Goal: Information Seeking & Learning: Compare options

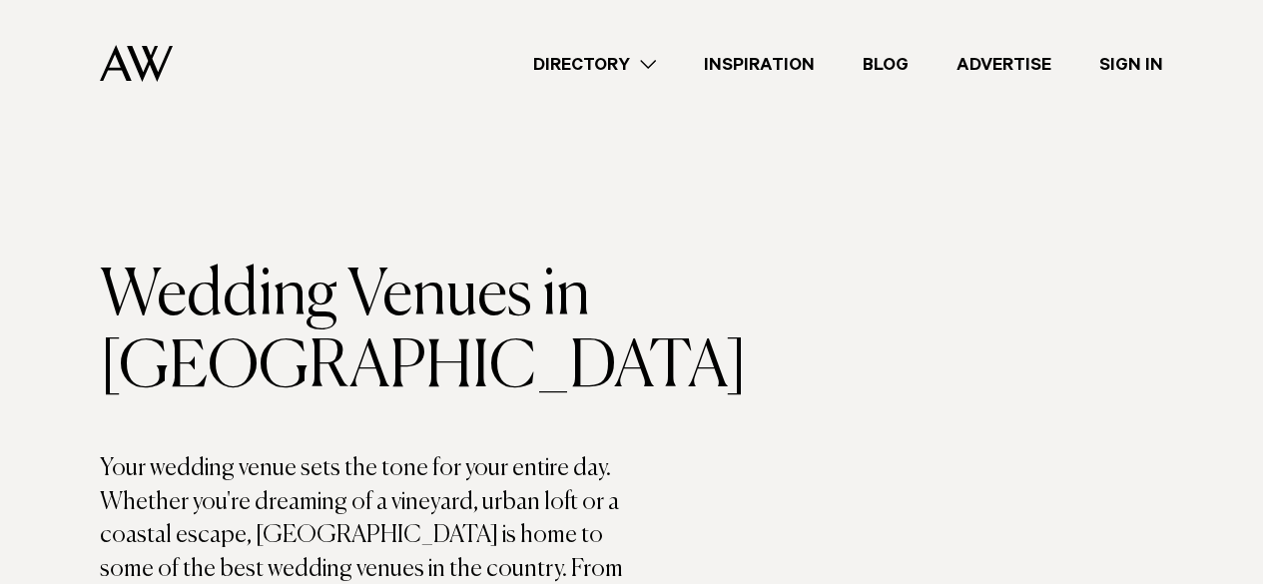
click at [647, 69] on link "Directory" at bounding box center [594, 64] width 171 height 27
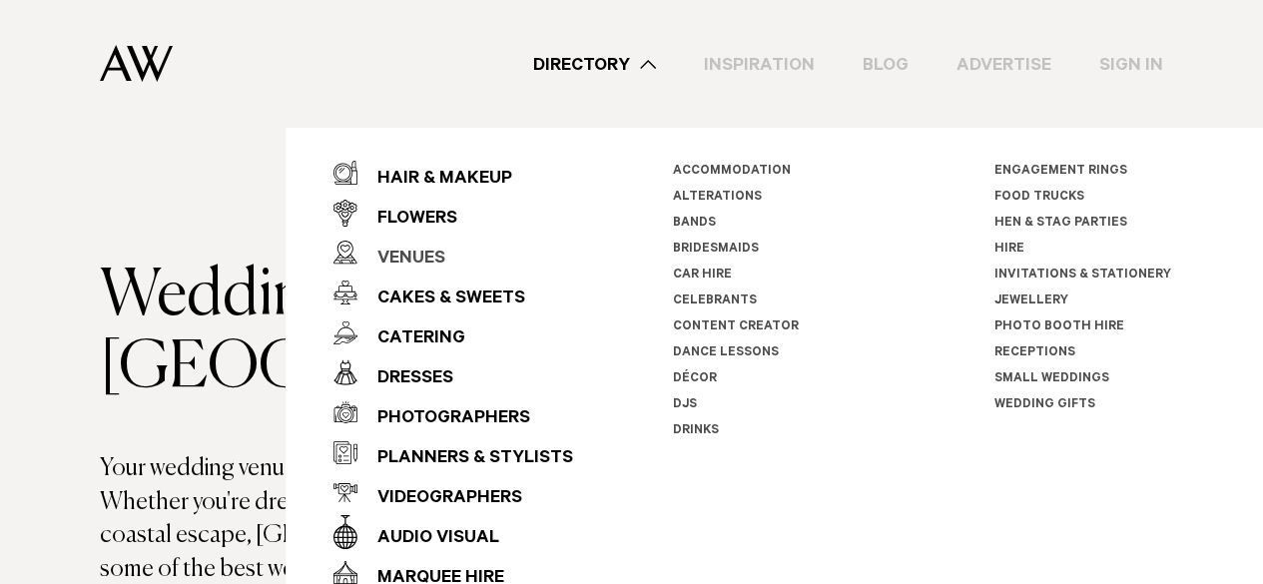
scroll to position [32, 0]
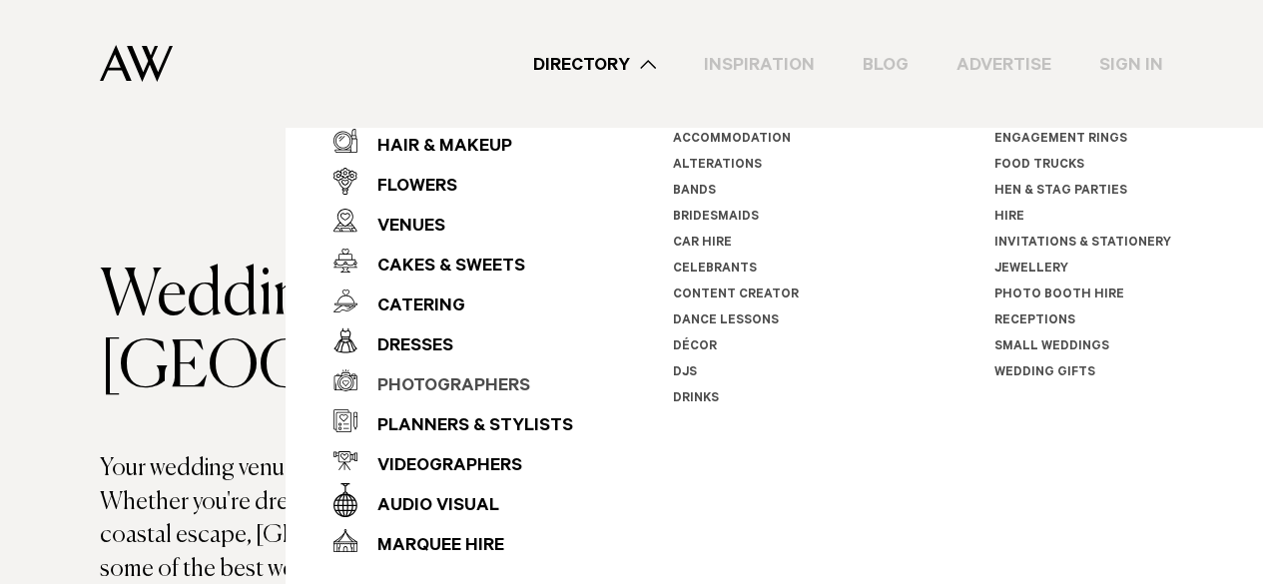
click at [466, 383] on div "Photographers" at bounding box center [444, 388] width 173 height 40
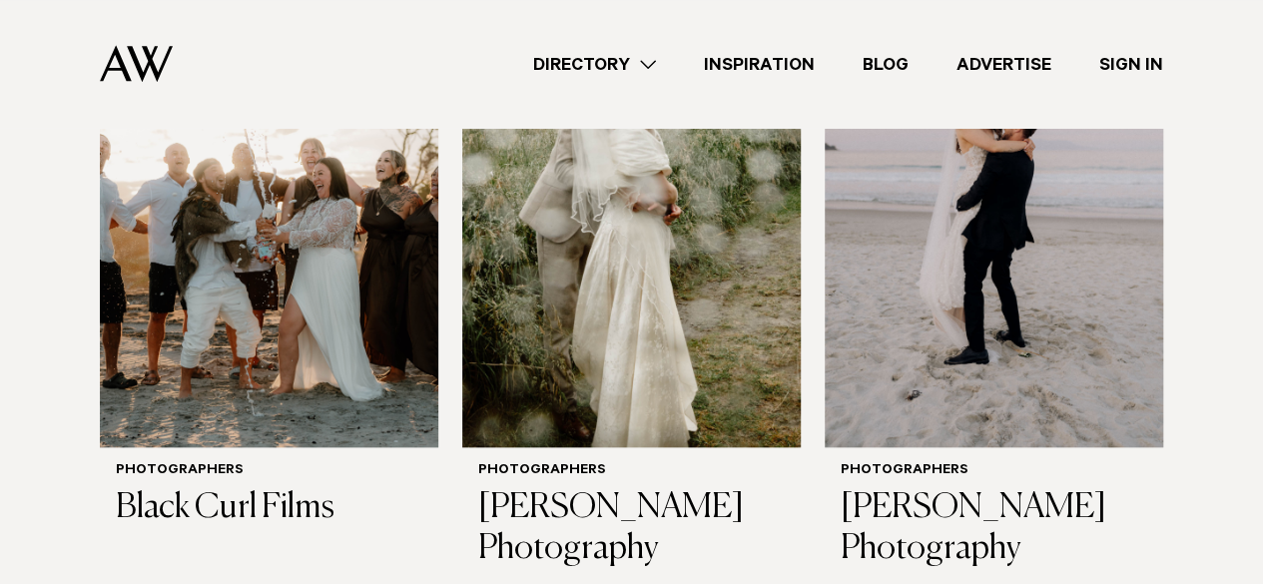
scroll to position [847, 0]
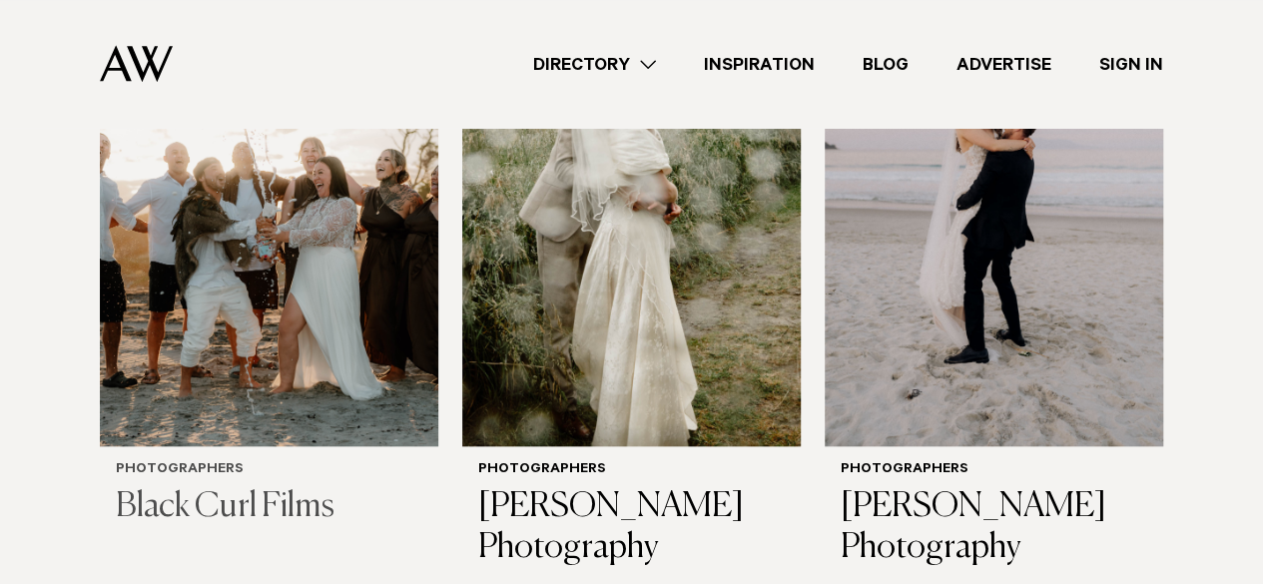
click at [317, 369] on img at bounding box center [269, 219] width 339 height 454
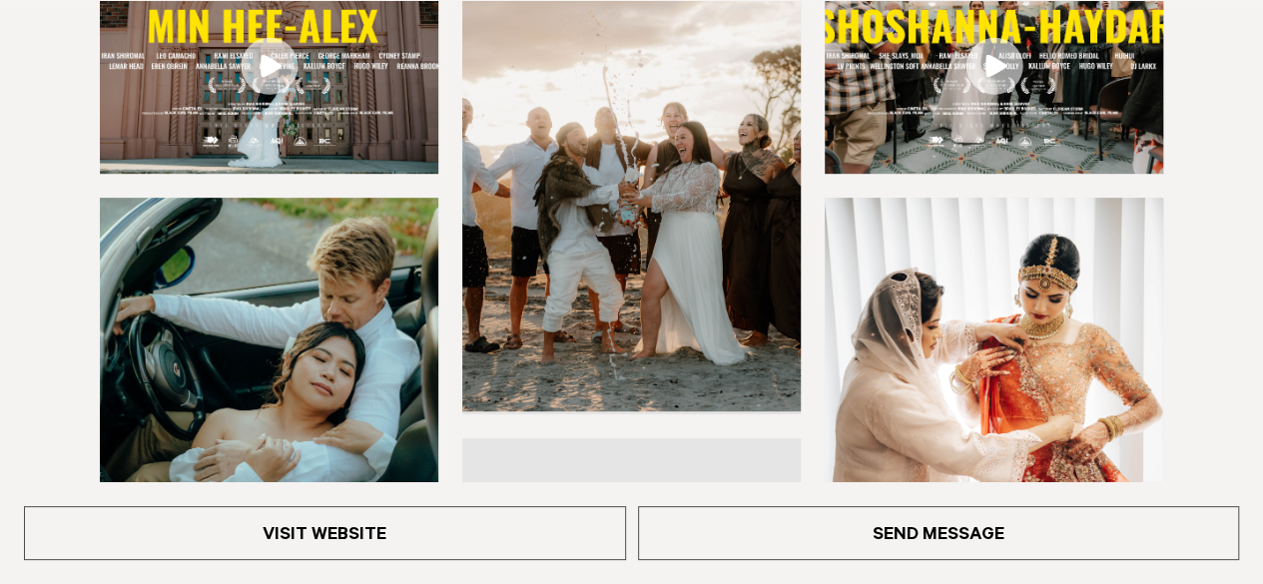
scroll to position [482, 0]
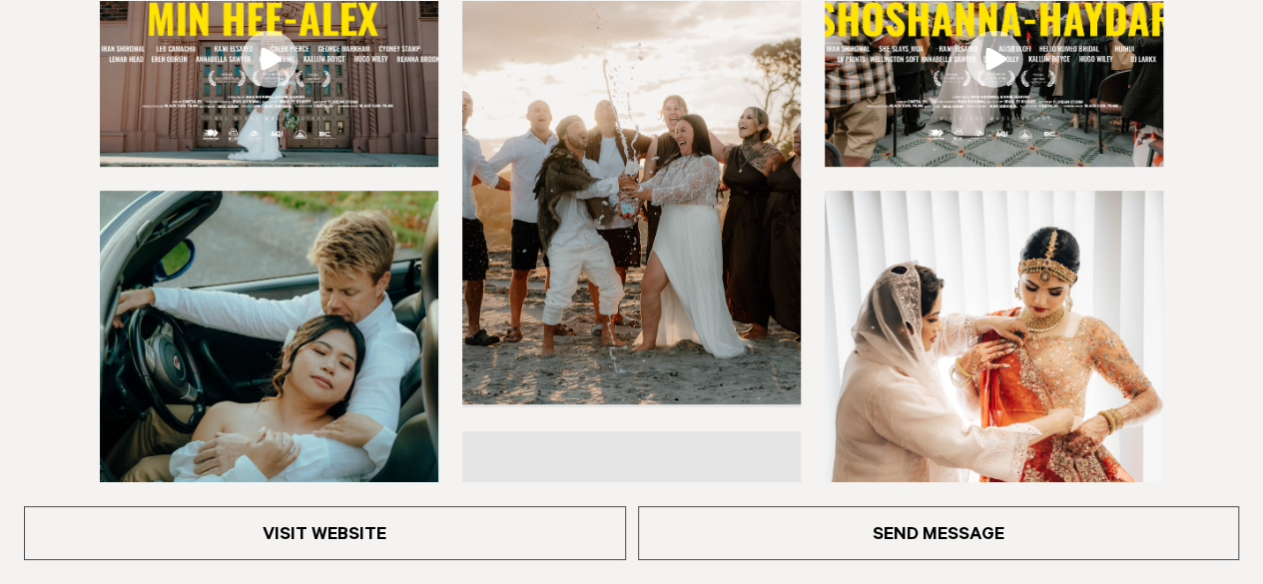
click at [344, 562] on div "Visit Website Send Message" at bounding box center [631, 533] width 1263 height 102
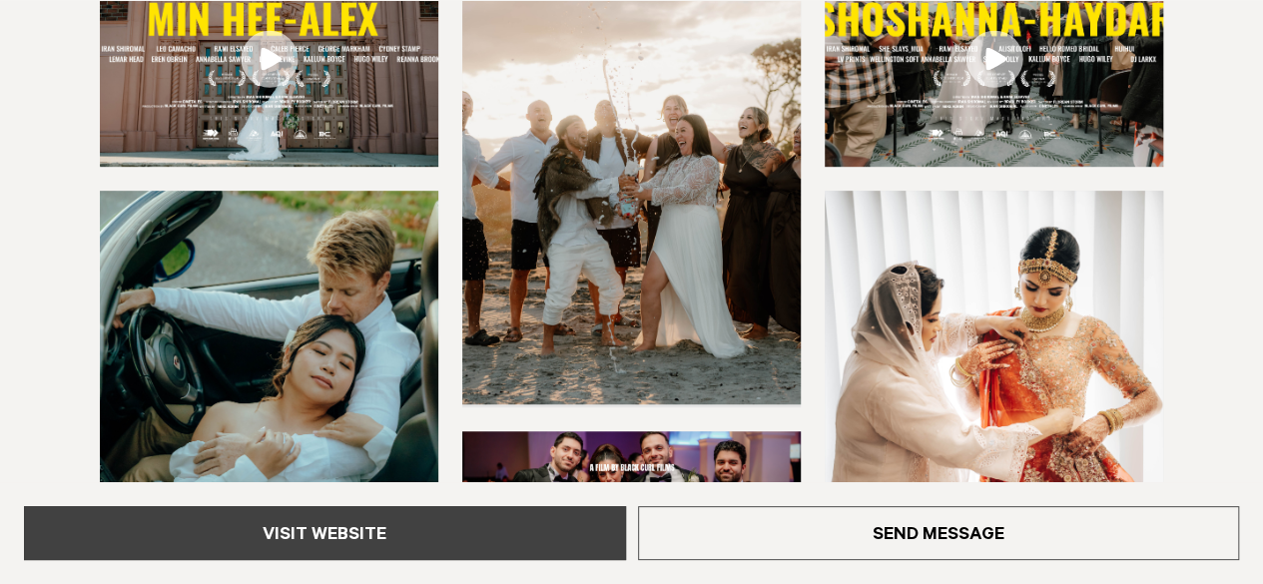
click at [408, 524] on link "Visit Website" at bounding box center [325, 533] width 602 height 54
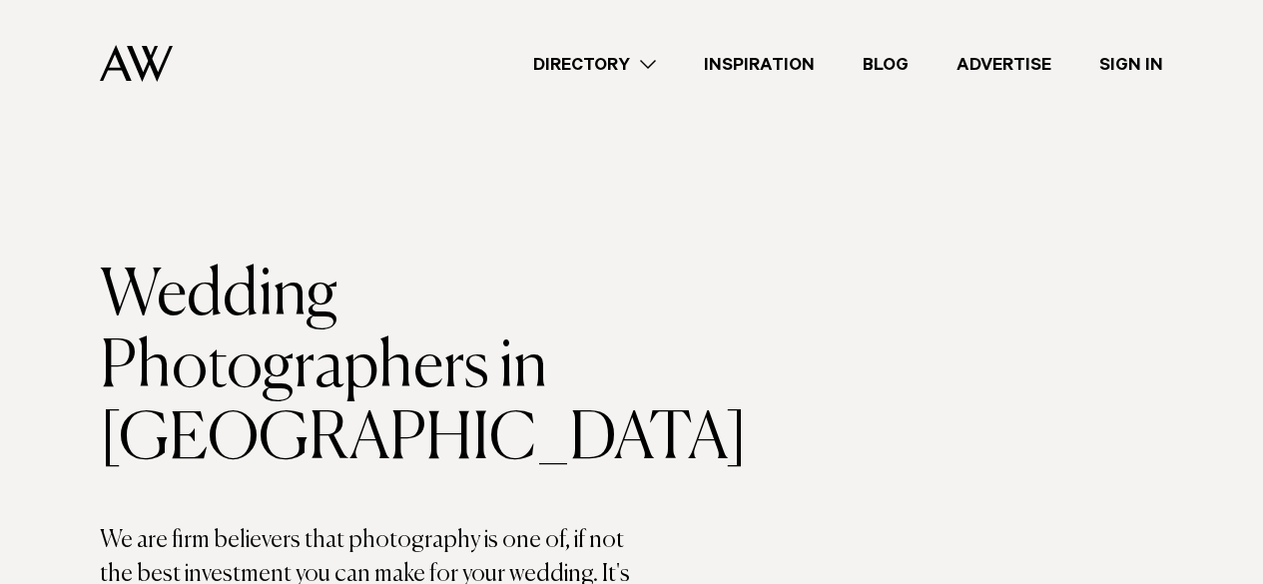
scroll to position [847, 0]
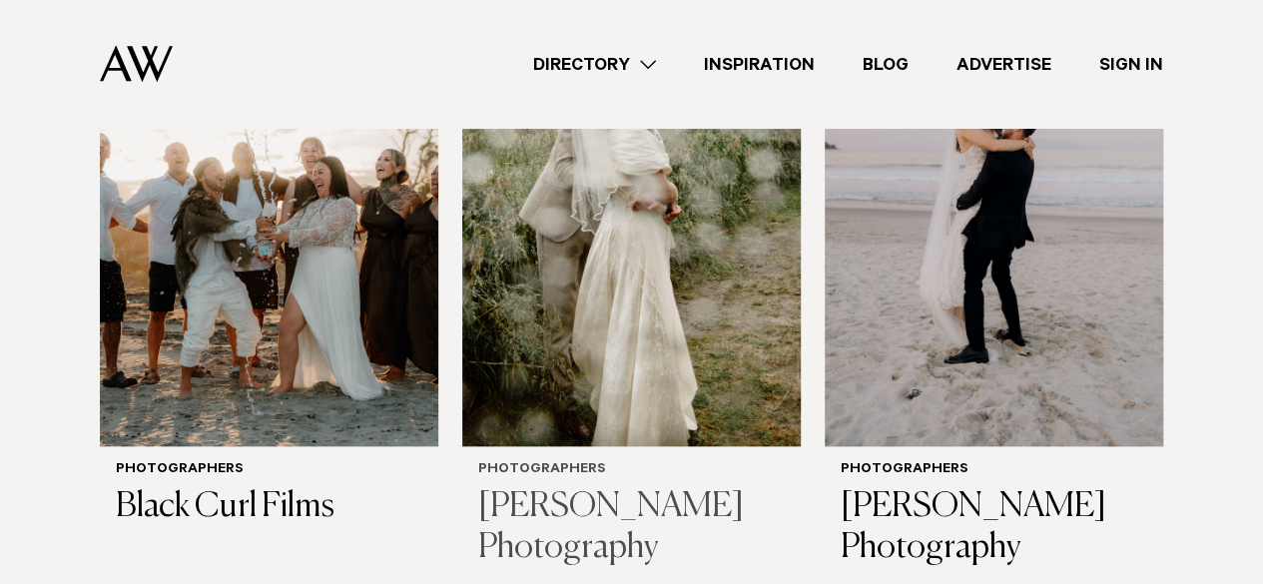
click at [562, 246] on img at bounding box center [631, 219] width 339 height 454
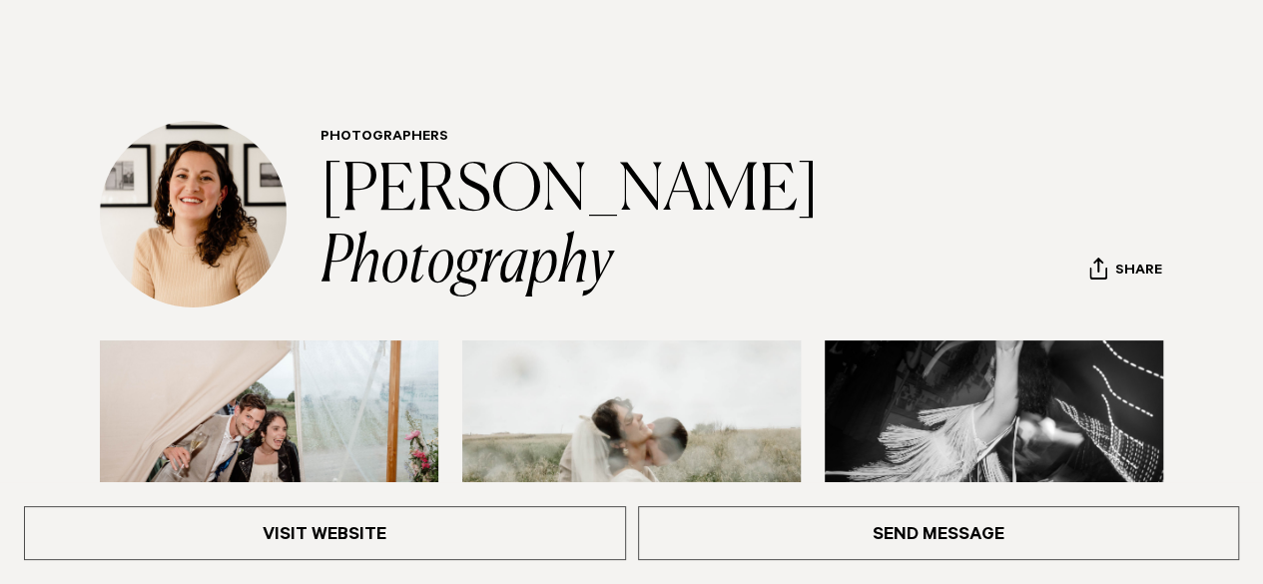
scroll to position [130, 0]
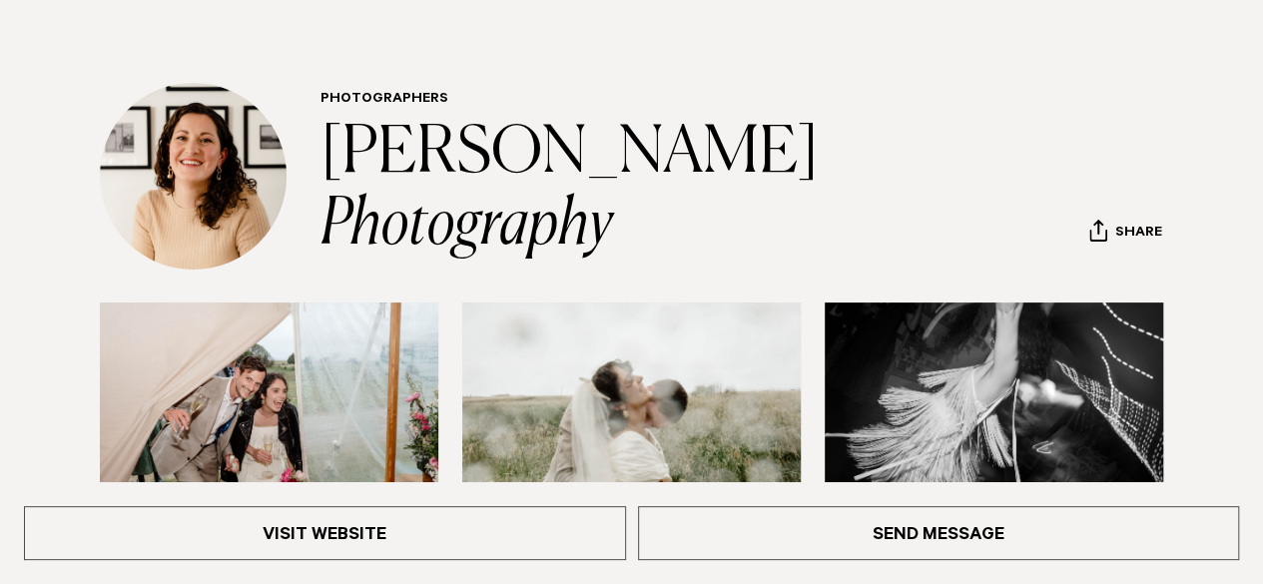
click at [526, 501] on div "Visit Website Send Message" at bounding box center [631, 533] width 1263 height 102
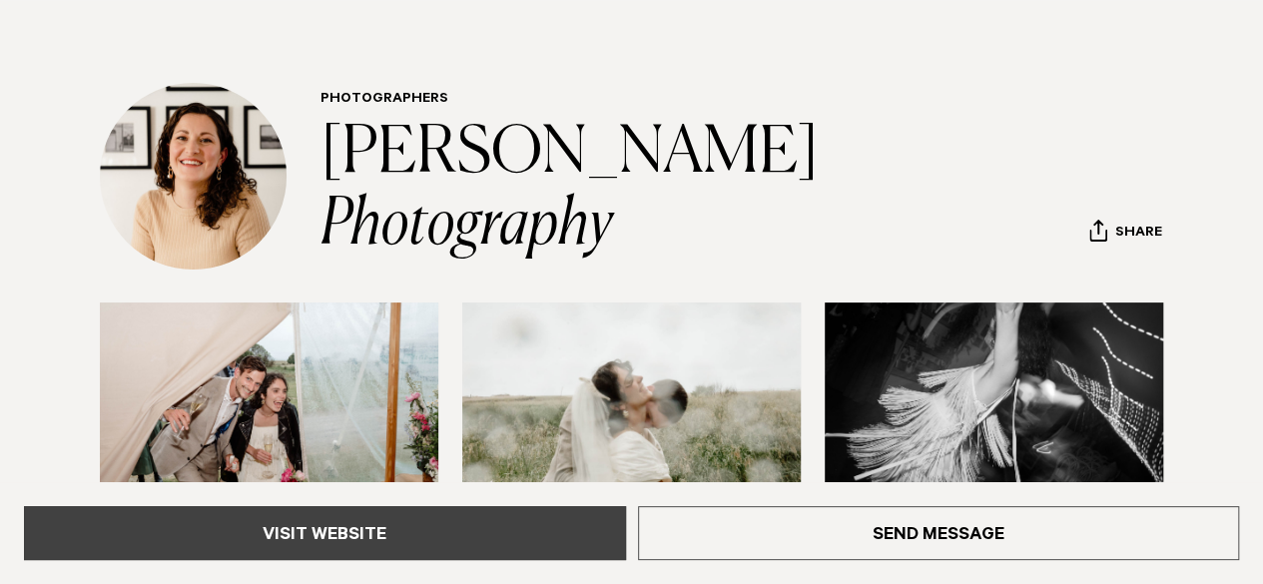
click at [537, 526] on link "Visit Website" at bounding box center [325, 533] width 602 height 54
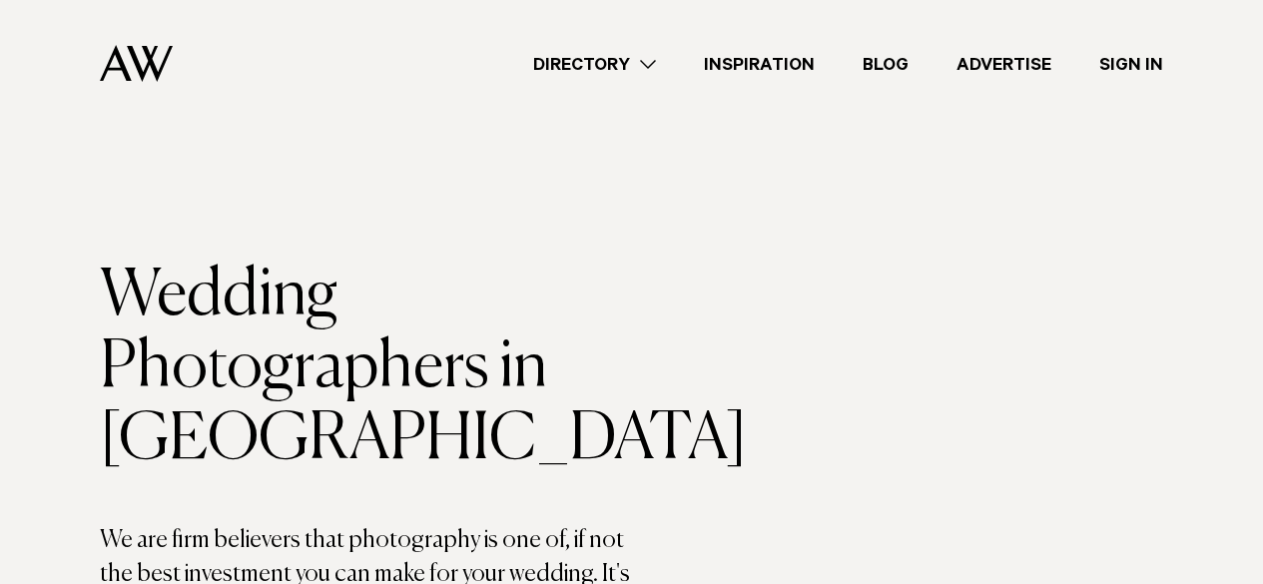
scroll to position [847, 0]
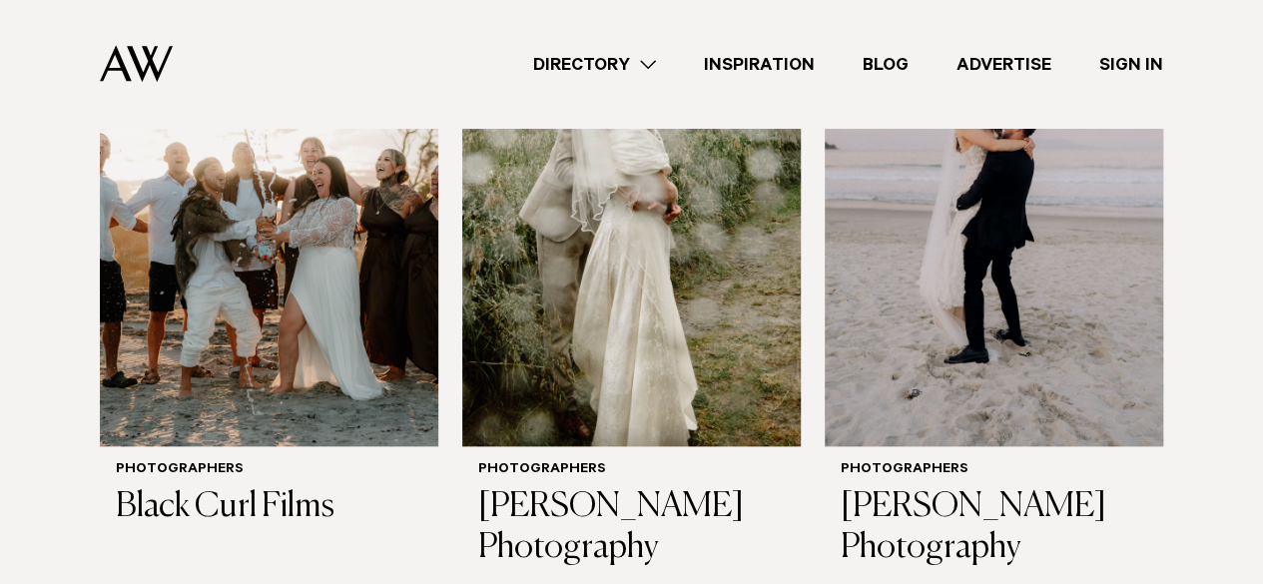
click at [663, 352] on img at bounding box center [631, 219] width 339 height 454
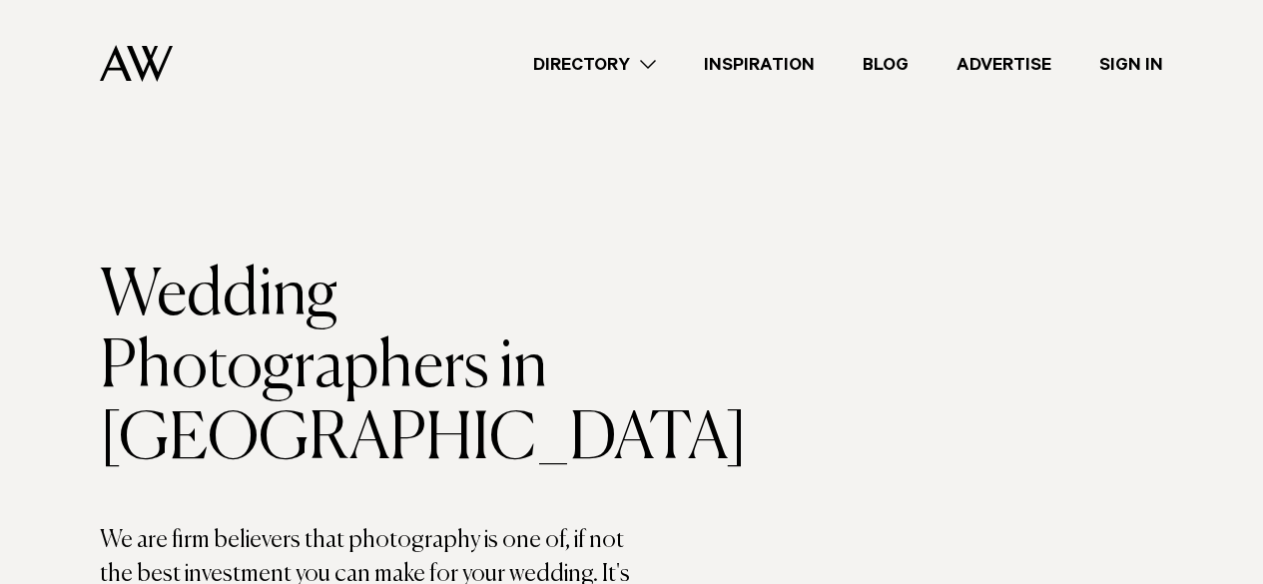
scroll to position [847, 0]
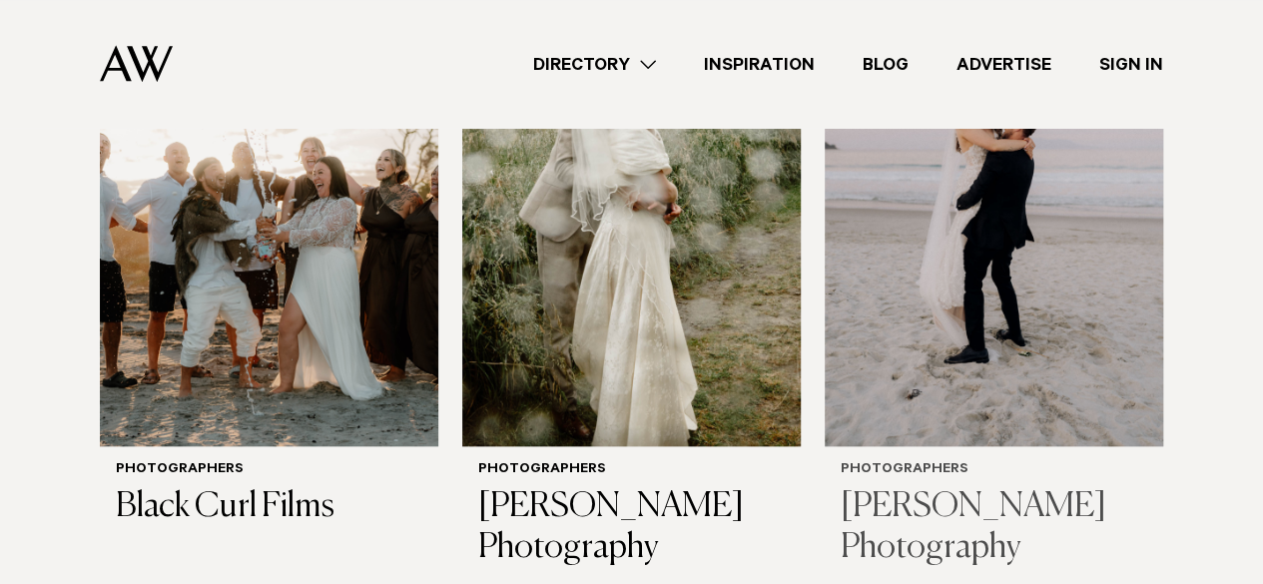
click at [1055, 319] on img at bounding box center [994, 219] width 339 height 454
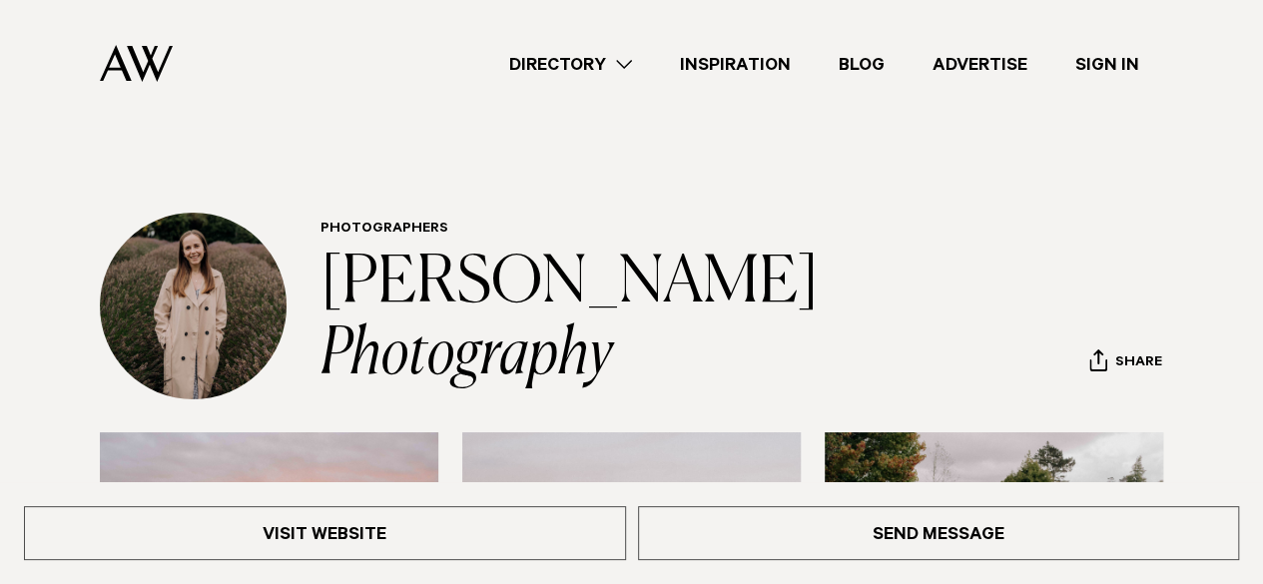
click at [411, 561] on div "Visit Website Send Message" at bounding box center [631, 533] width 1263 height 102
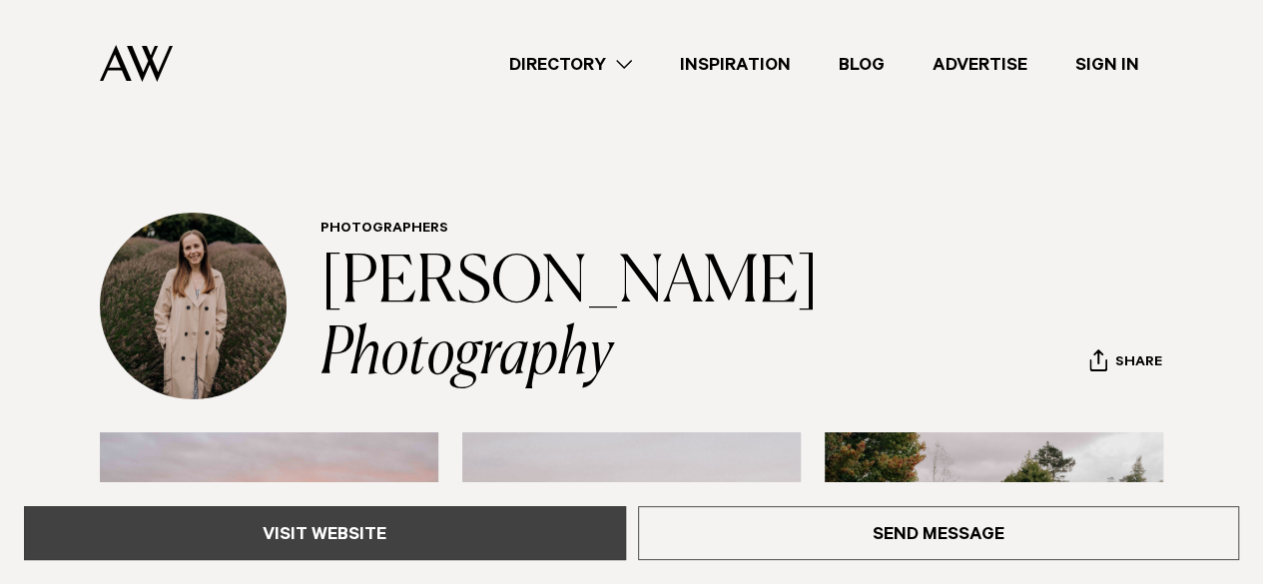
click at [329, 526] on link "Visit Website" at bounding box center [325, 533] width 602 height 54
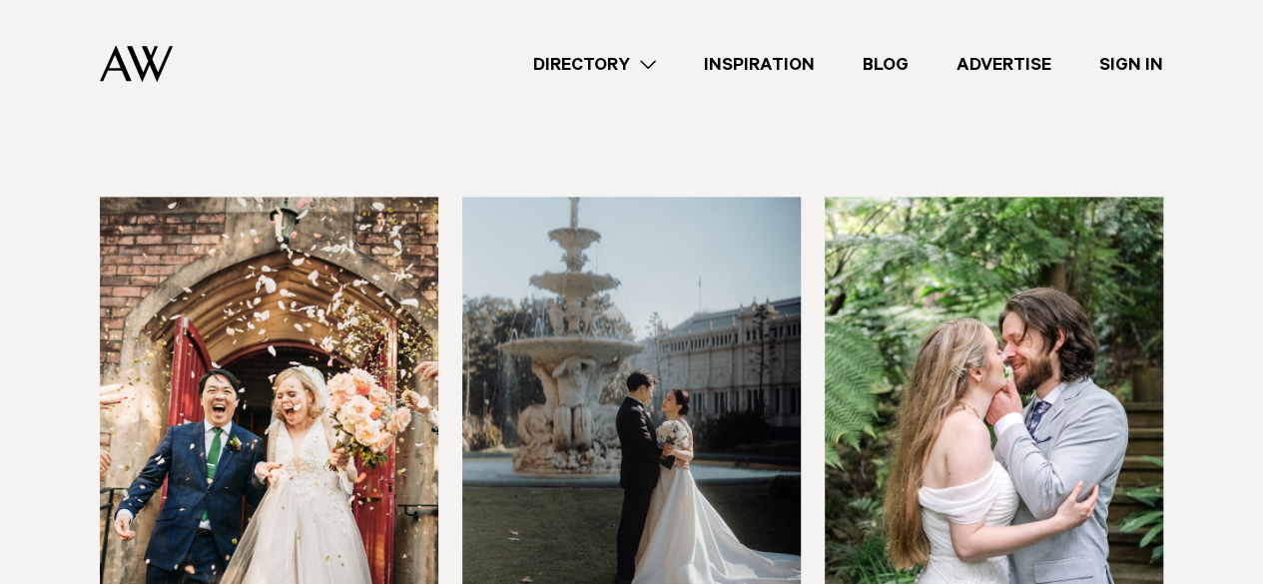
scroll to position [1424, 0]
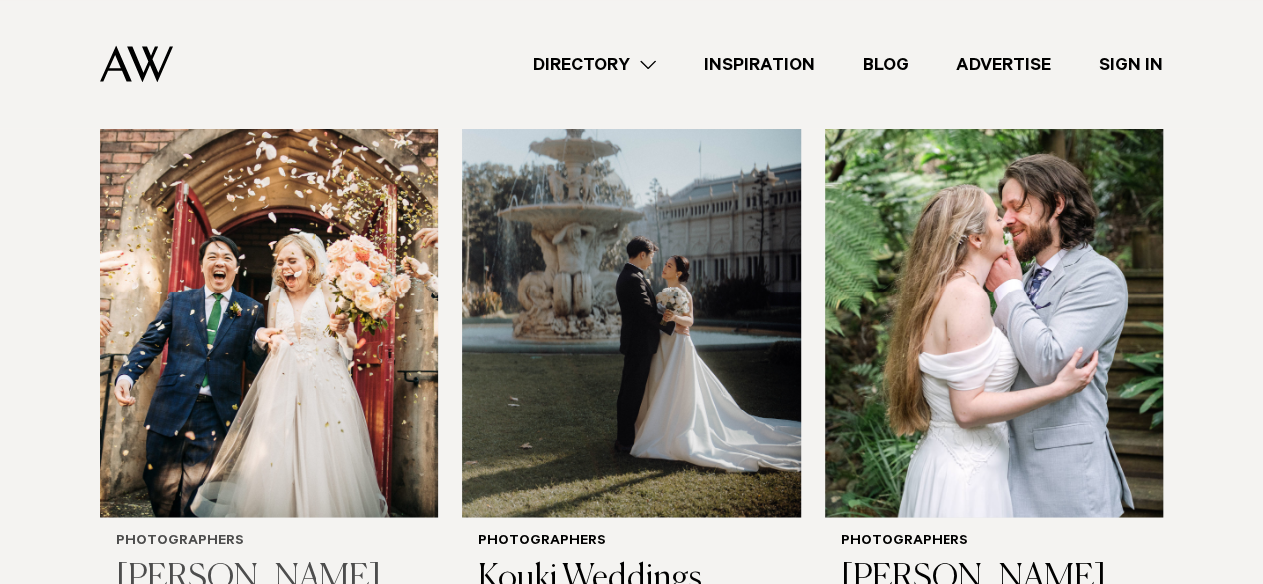
click at [367, 418] on img at bounding box center [269, 290] width 339 height 454
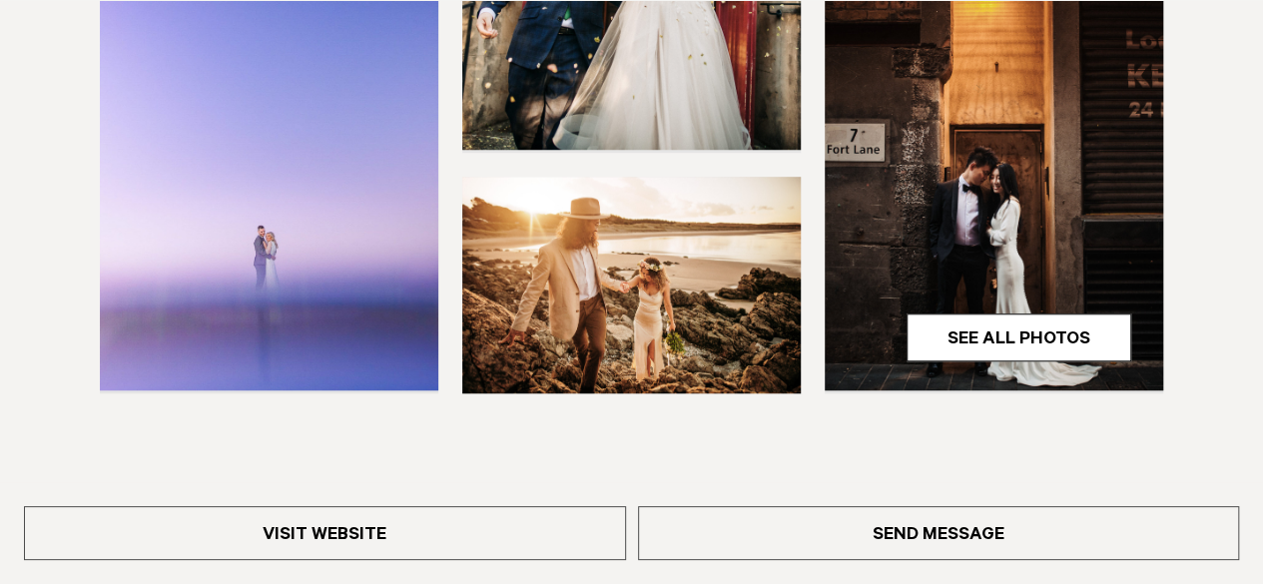
scroll to position [739, 0]
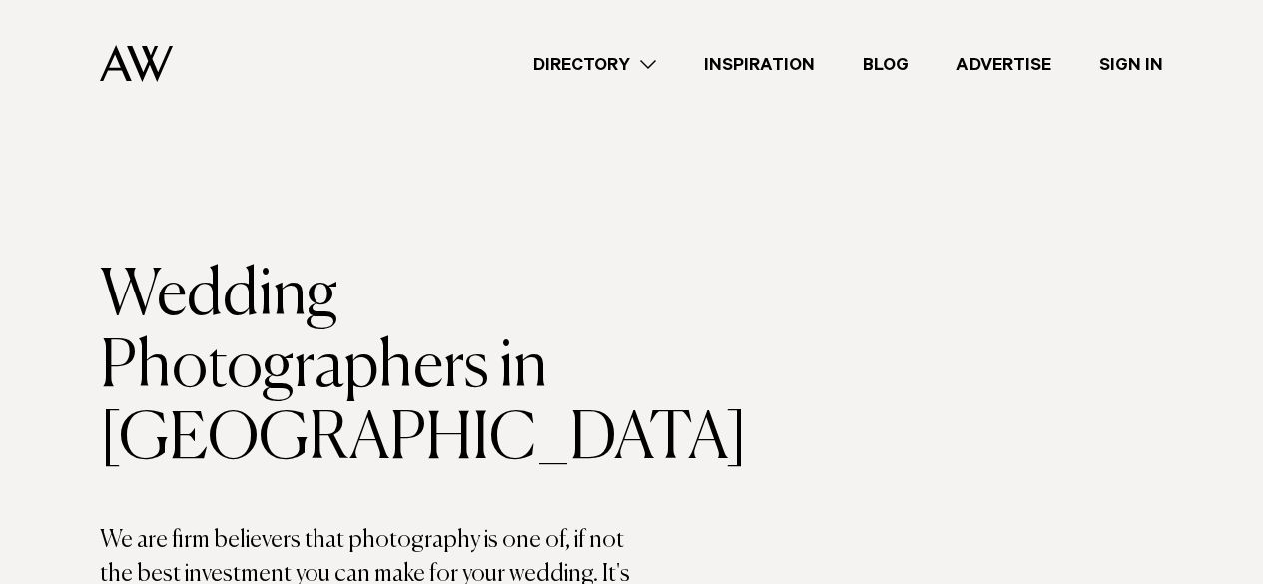
scroll to position [1424, 0]
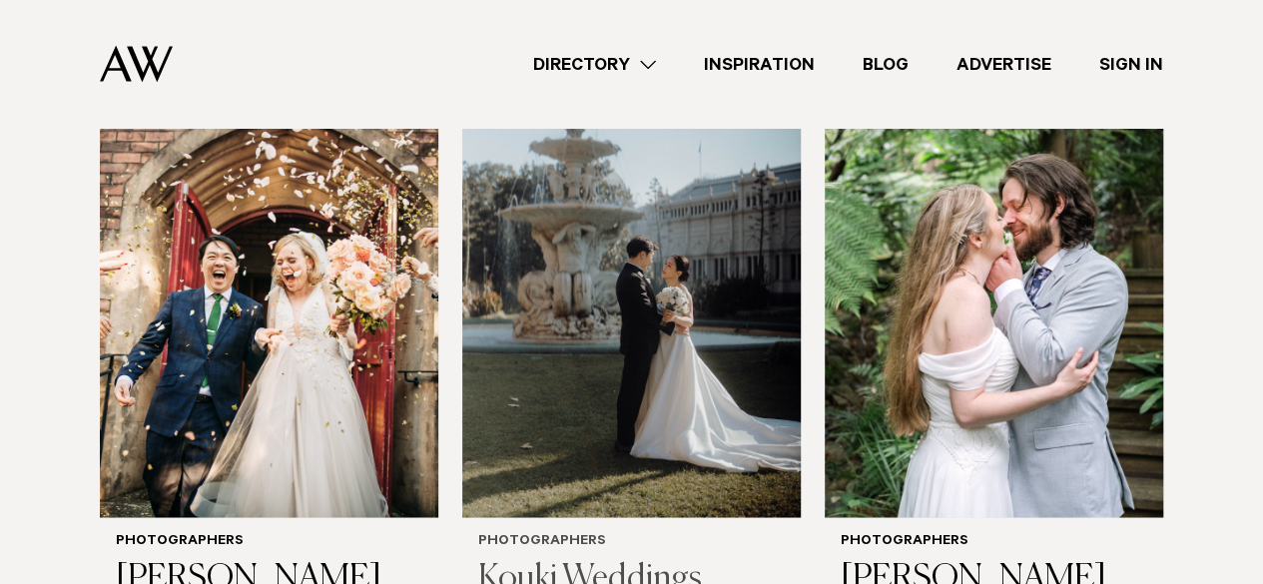
click at [596, 389] on img at bounding box center [631, 290] width 339 height 454
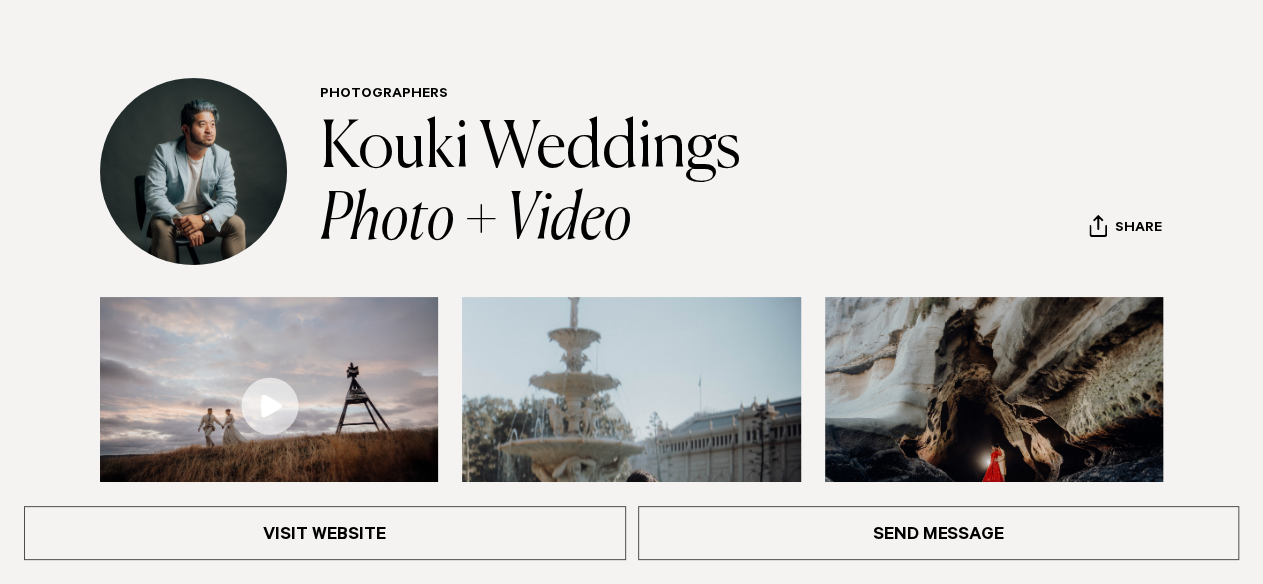
scroll to position [394, 0]
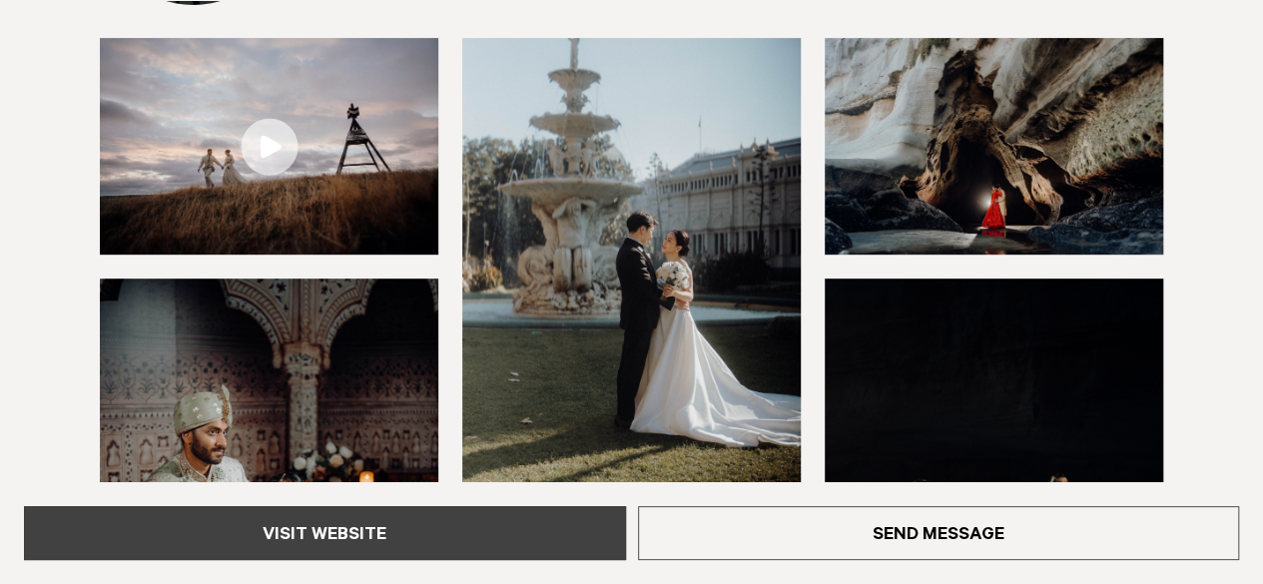
click at [565, 531] on link "Visit Website" at bounding box center [325, 533] width 602 height 54
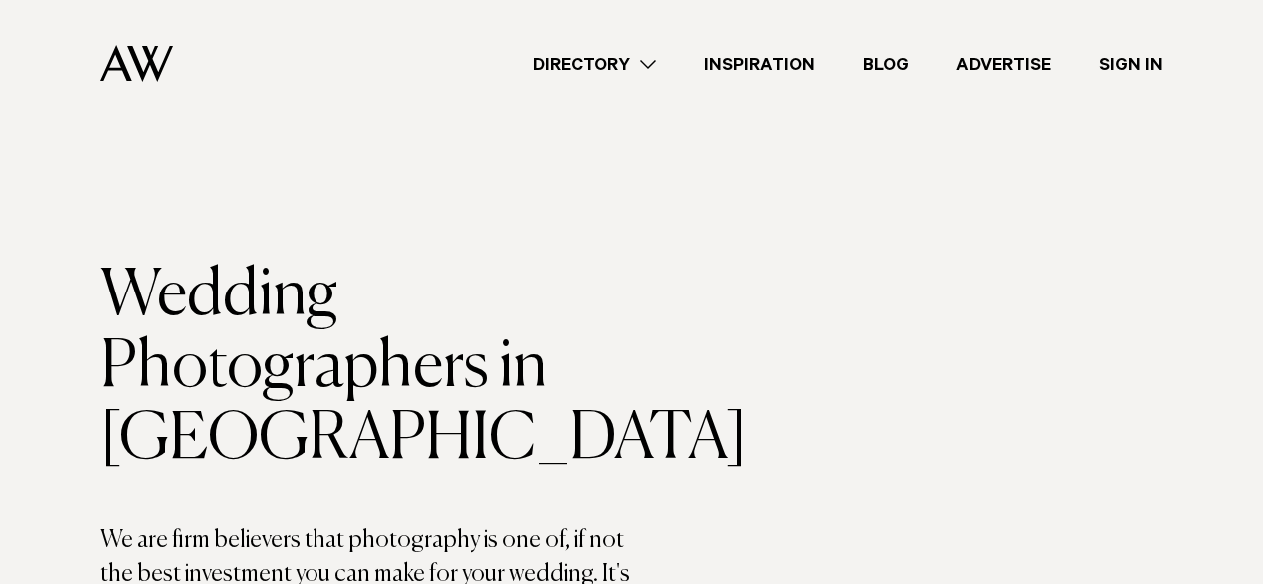
scroll to position [1424, 0]
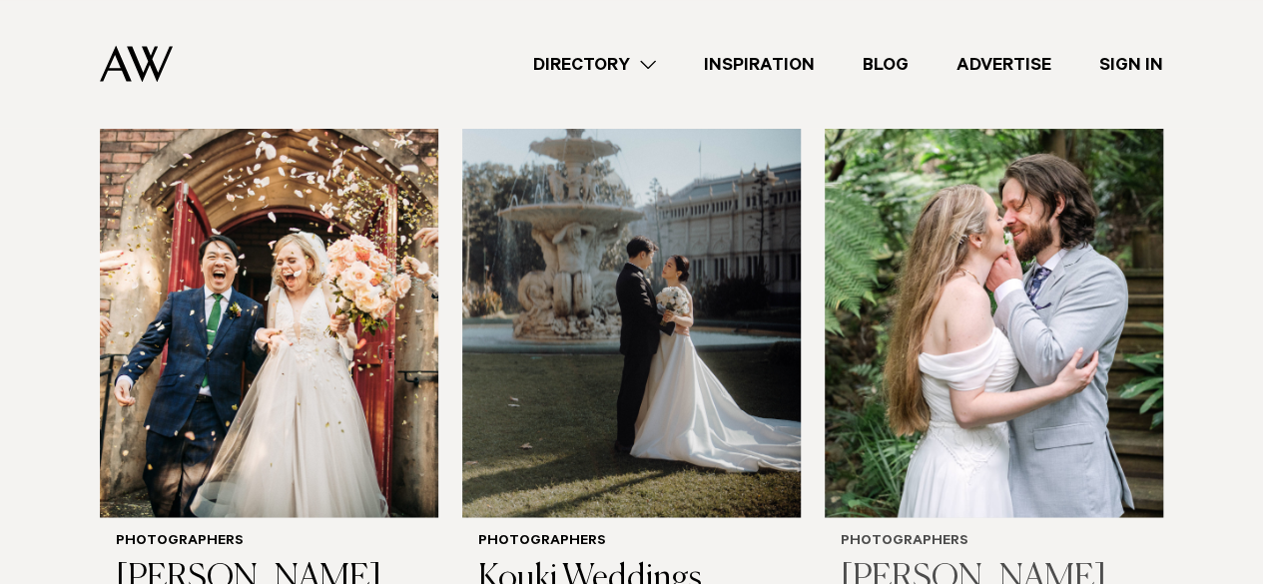
click at [895, 417] on img at bounding box center [994, 290] width 339 height 454
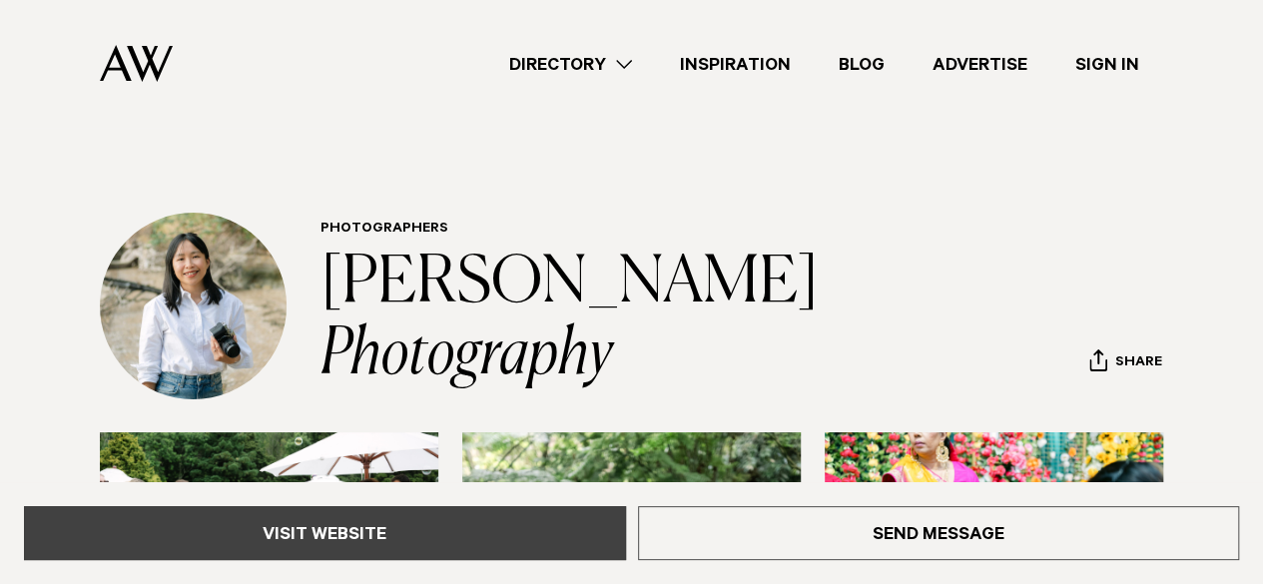
click at [591, 534] on link "Visit Website" at bounding box center [325, 533] width 602 height 54
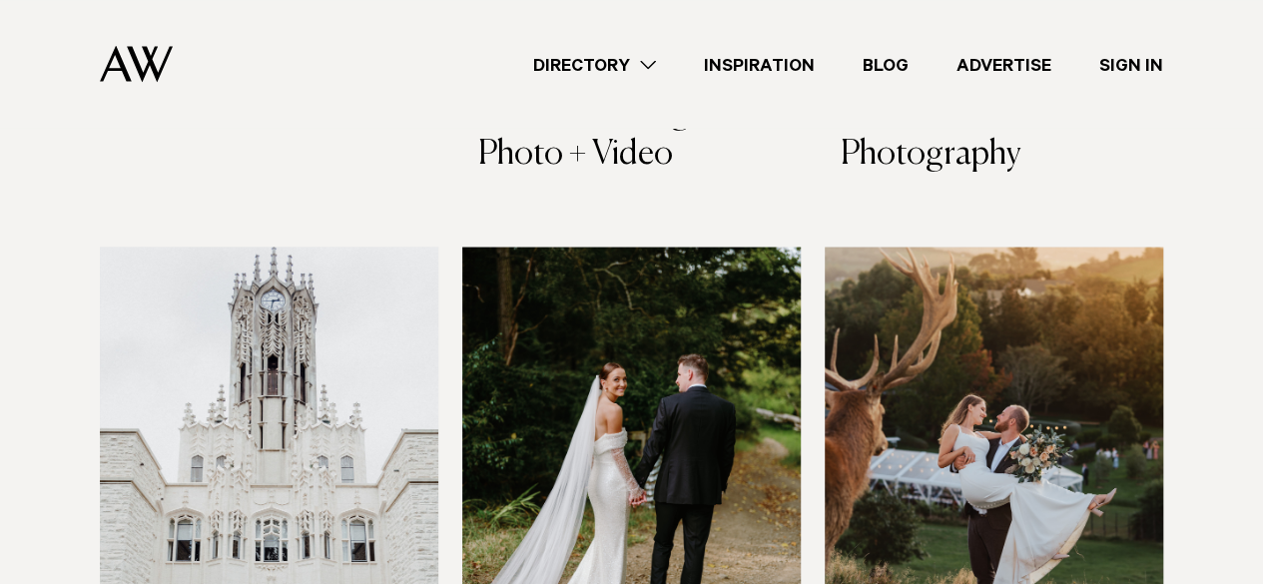
scroll to position [2136, 0]
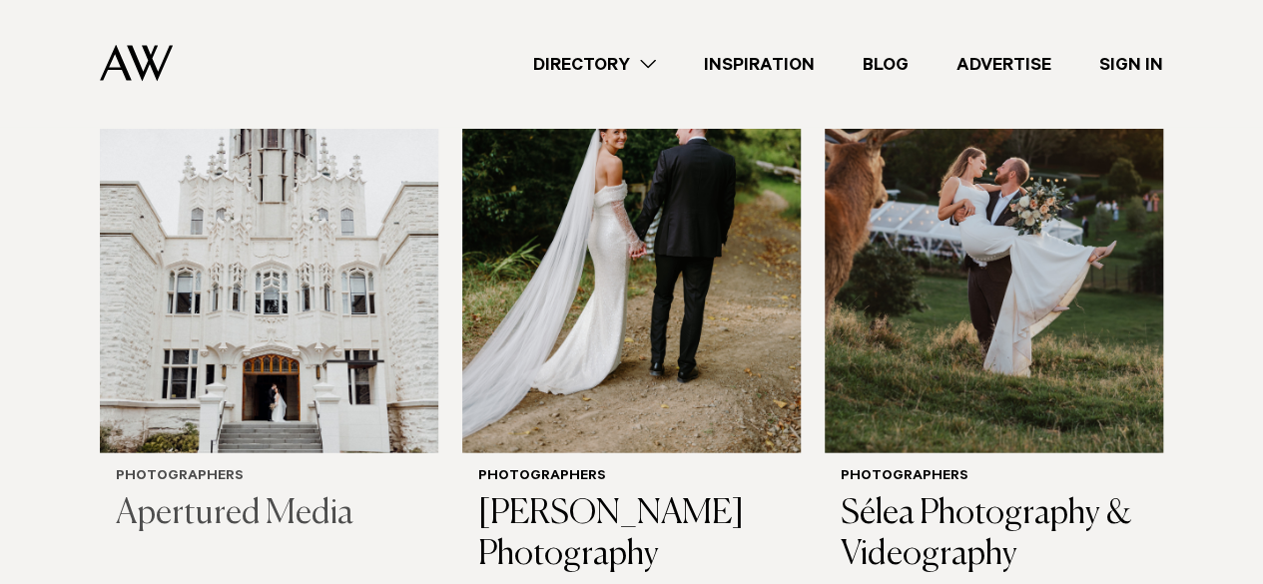
click at [300, 367] on img at bounding box center [269, 227] width 339 height 454
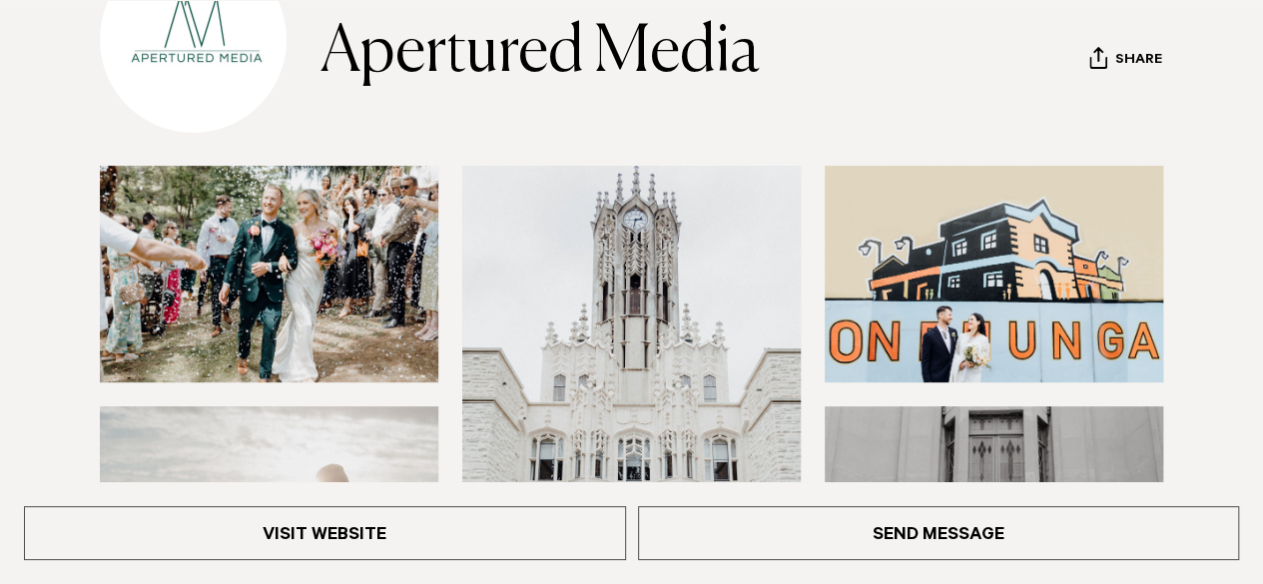
scroll to position [268, 0]
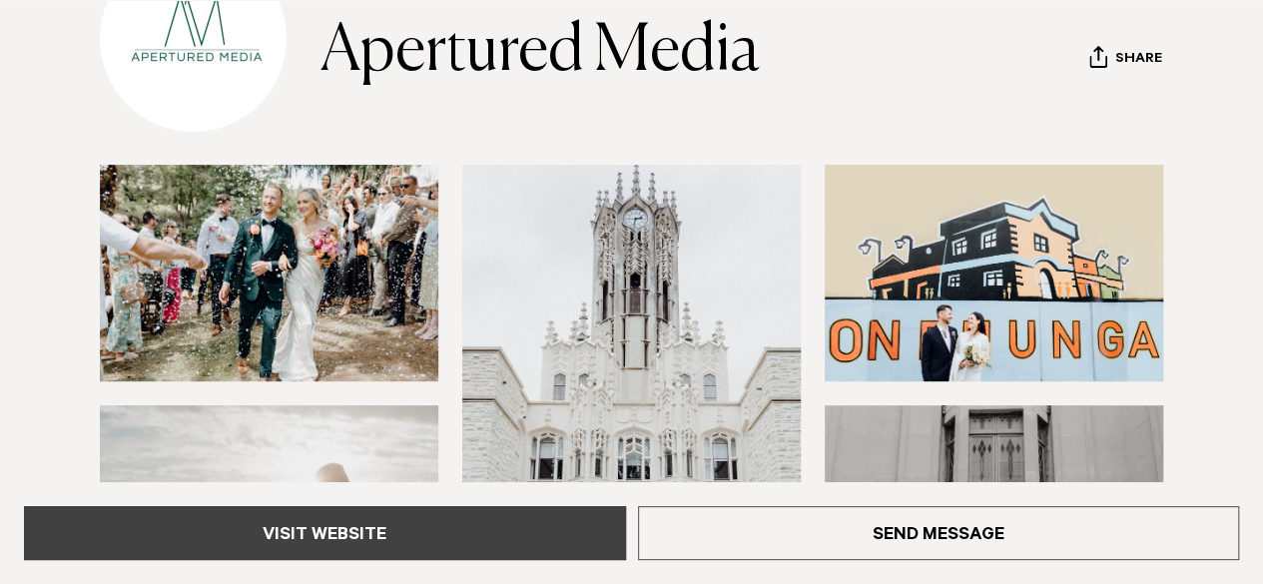
click at [409, 523] on link "Visit Website" at bounding box center [325, 533] width 602 height 54
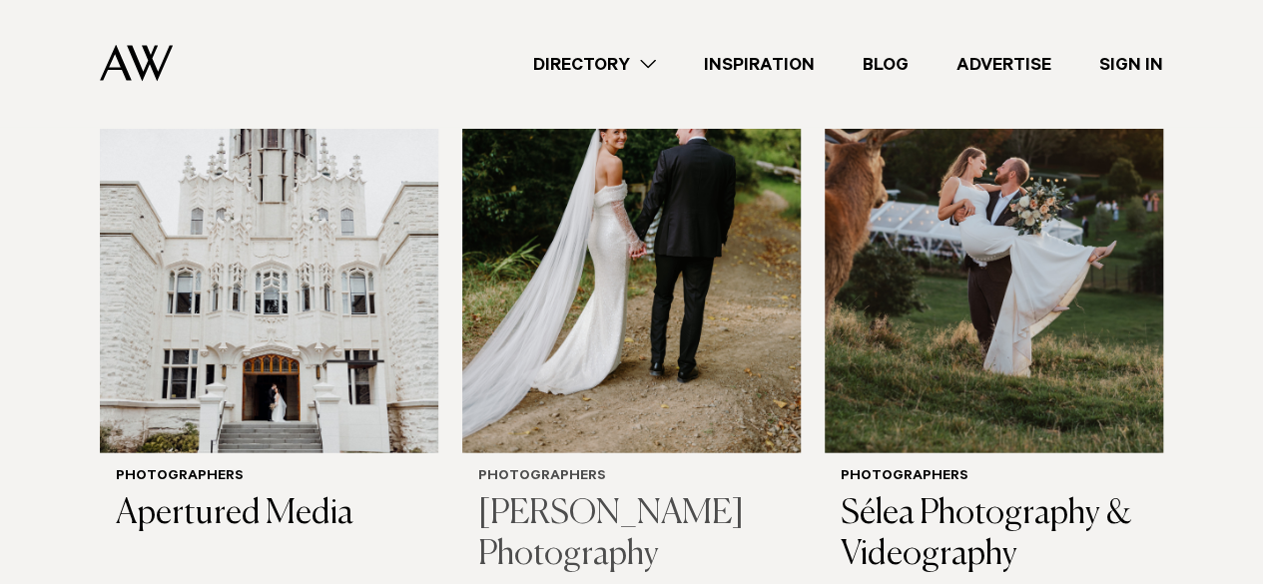
scroll to position [2136, 0]
click at [607, 363] on img at bounding box center [631, 227] width 339 height 454
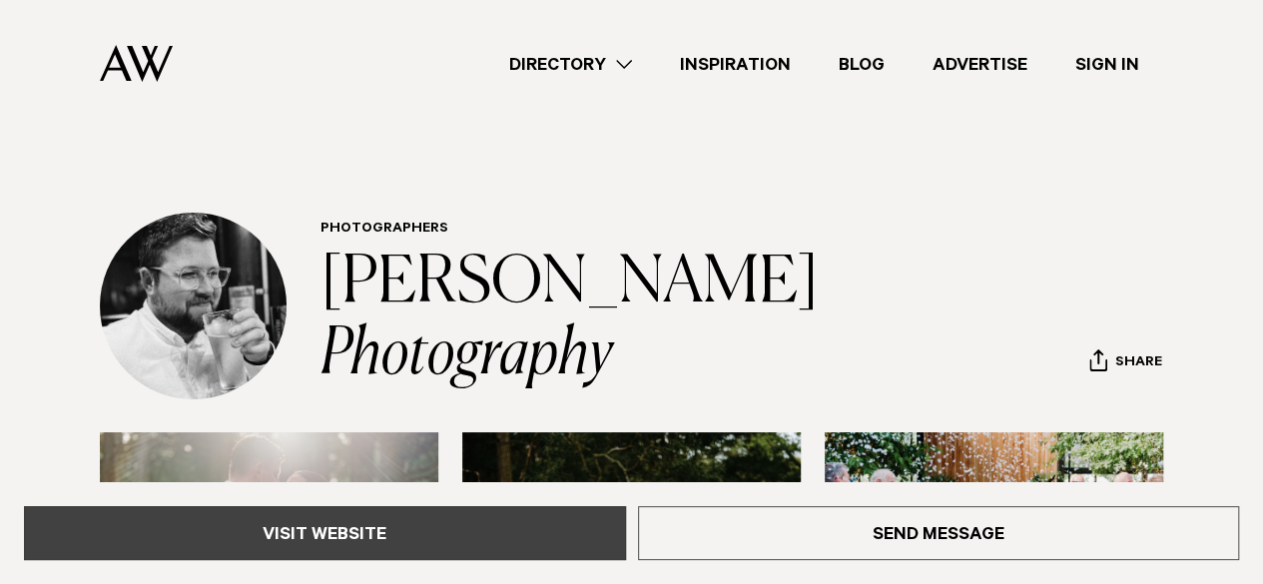
click at [557, 514] on link "Visit Website" at bounding box center [325, 533] width 602 height 54
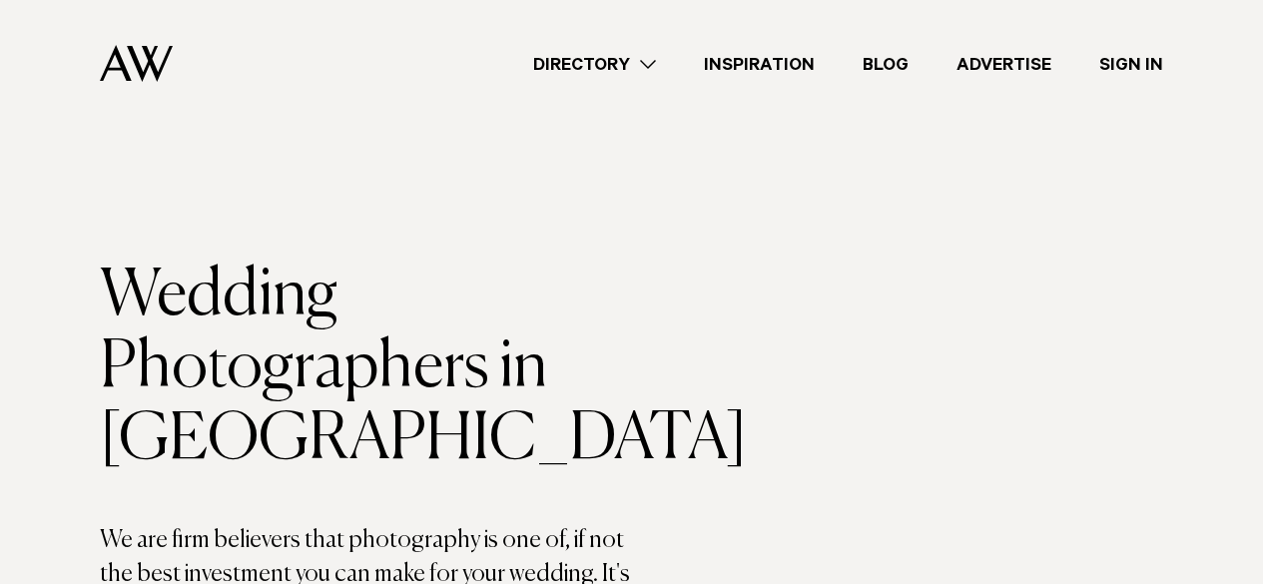
scroll to position [2136, 0]
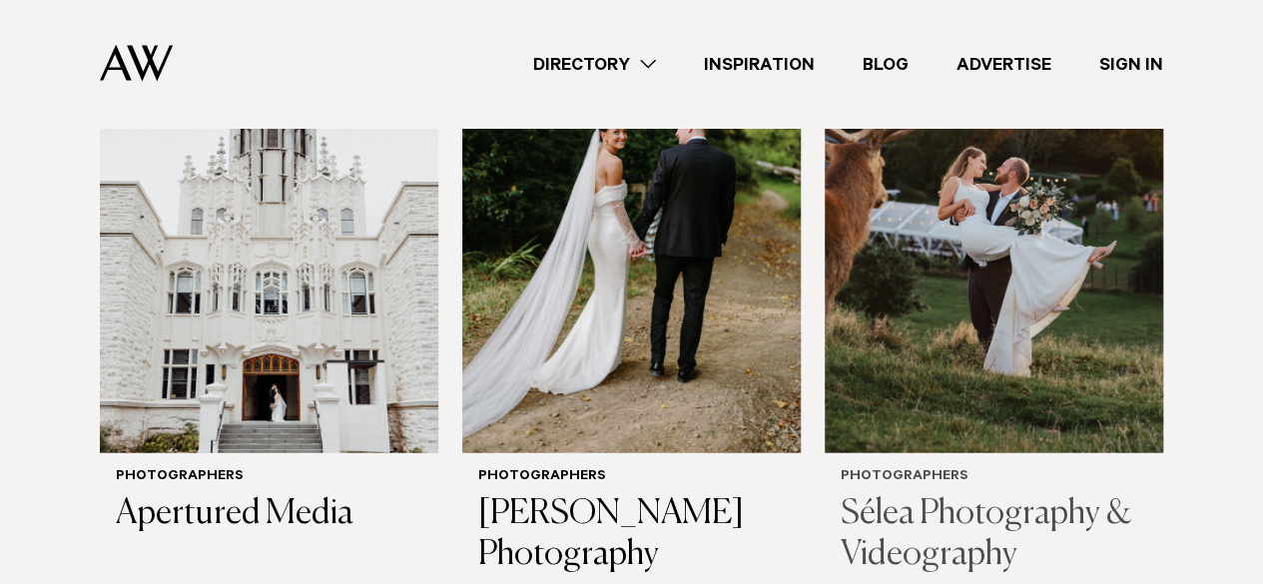
click at [977, 388] on img at bounding box center [994, 227] width 339 height 454
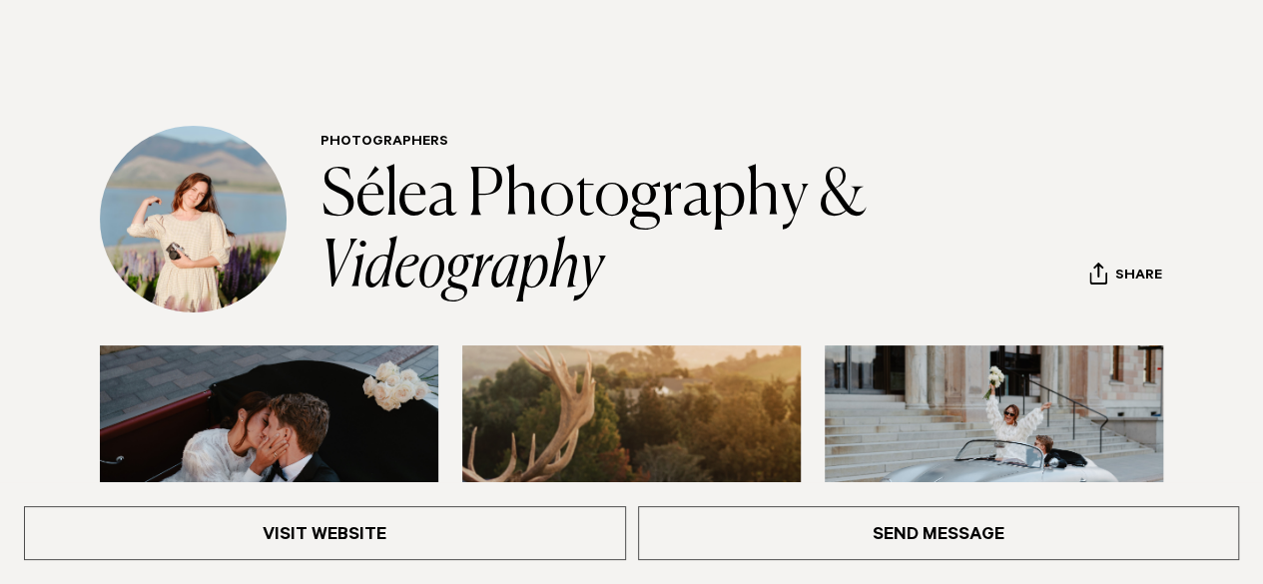
scroll to position [98, 0]
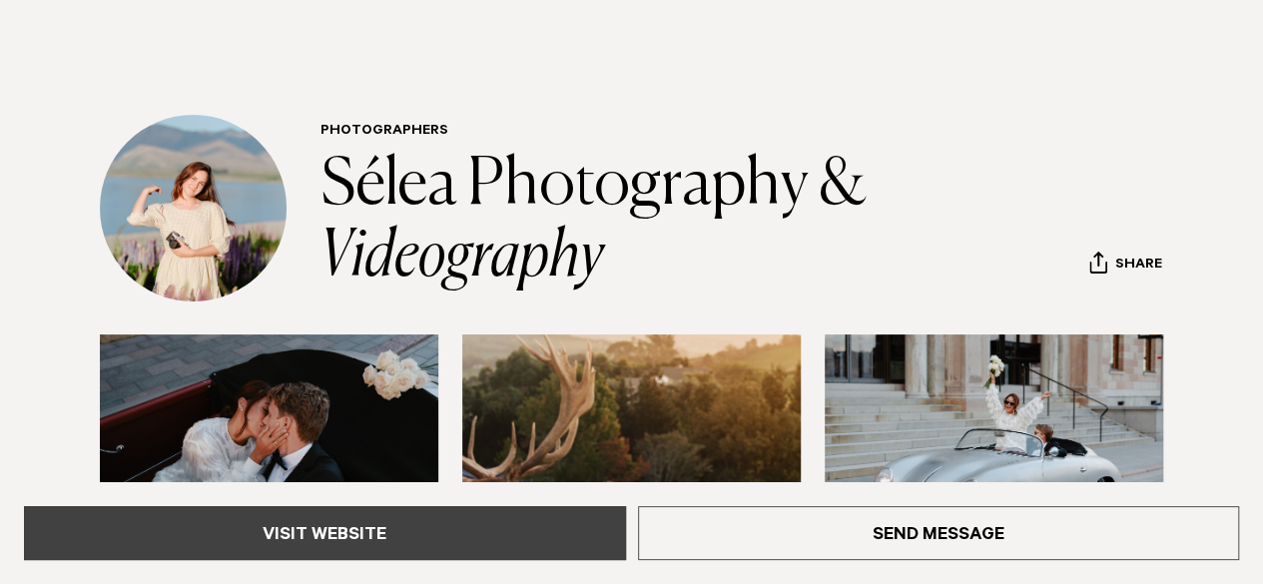
click at [537, 534] on link "Visit Website" at bounding box center [325, 533] width 602 height 54
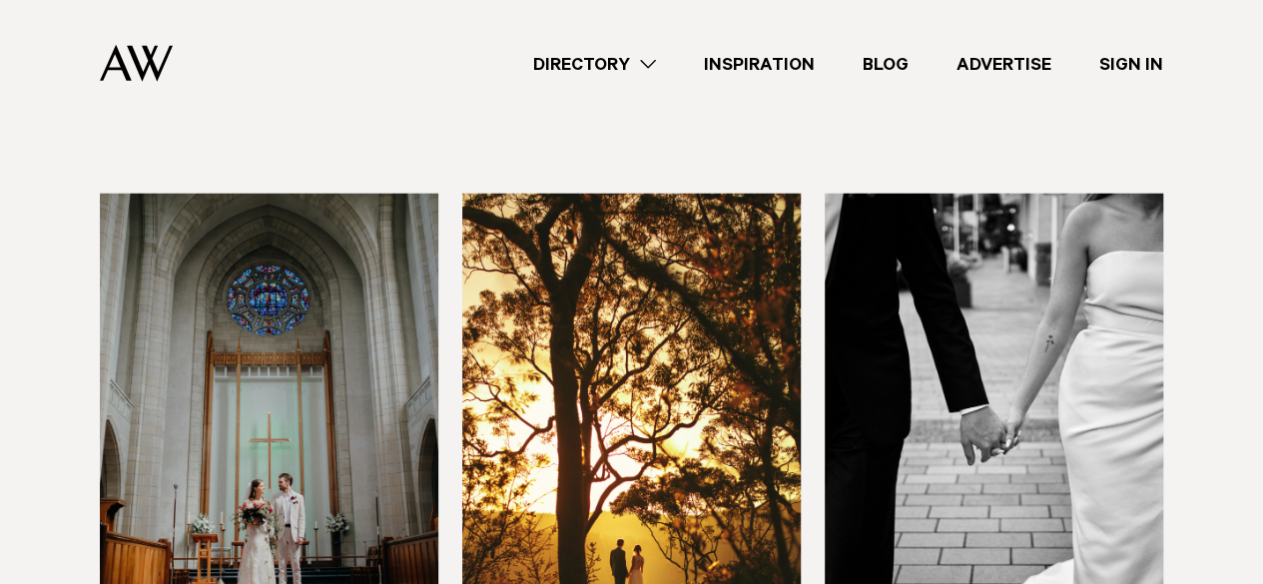
scroll to position [2616, 0]
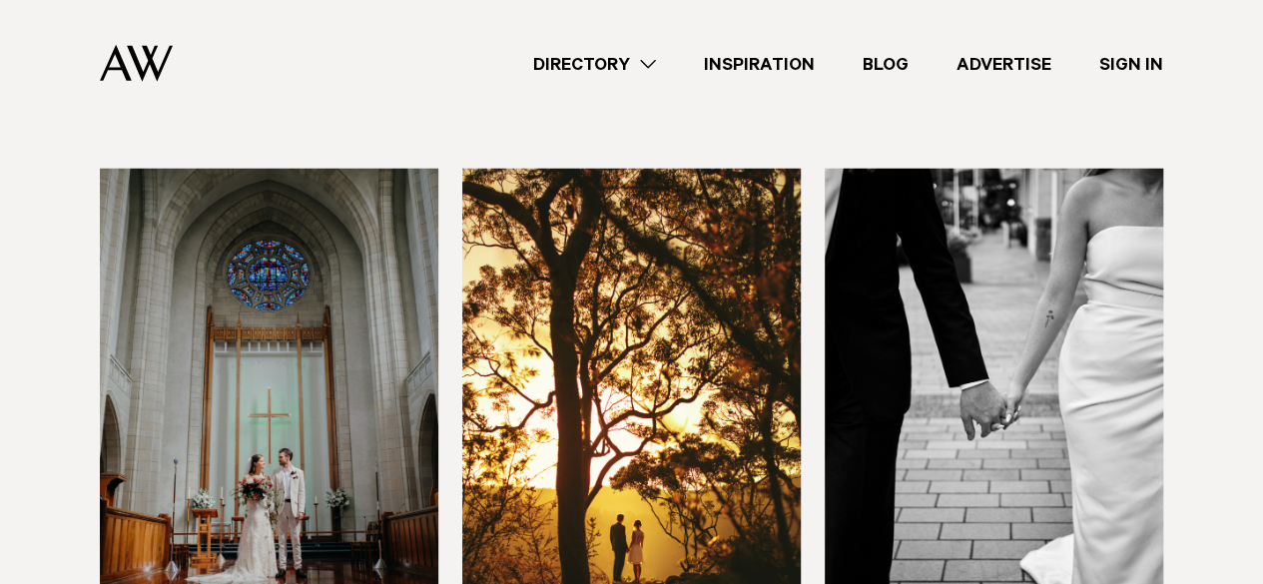
click at [370, 406] on img at bounding box center [269, 396] width 339 height 454
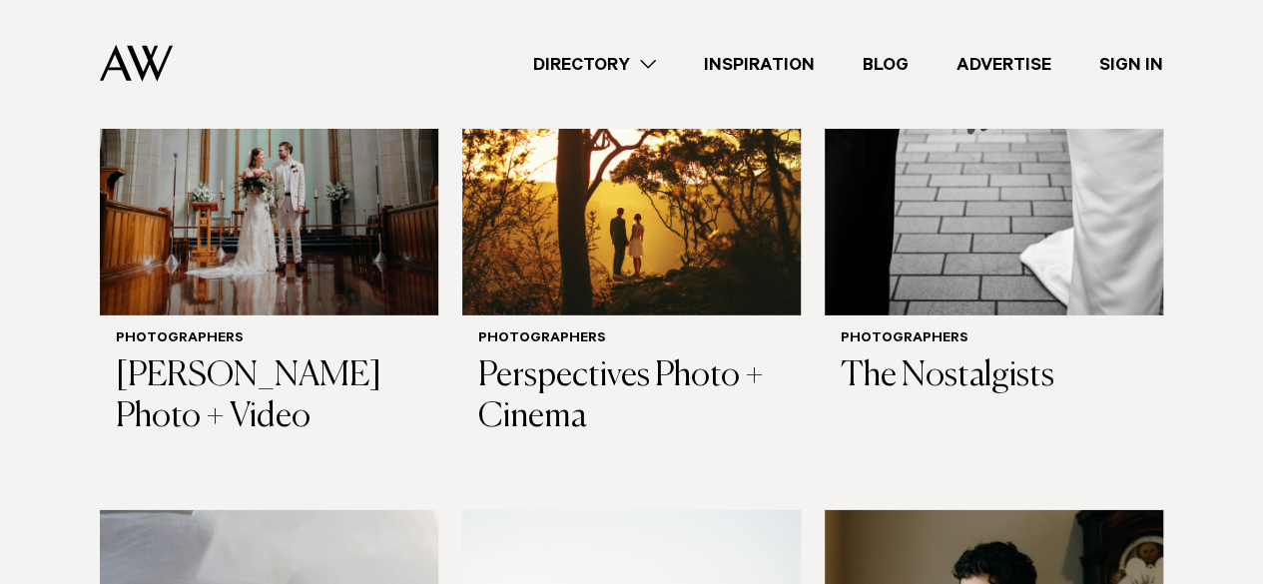
scroll to position [2923, 0]
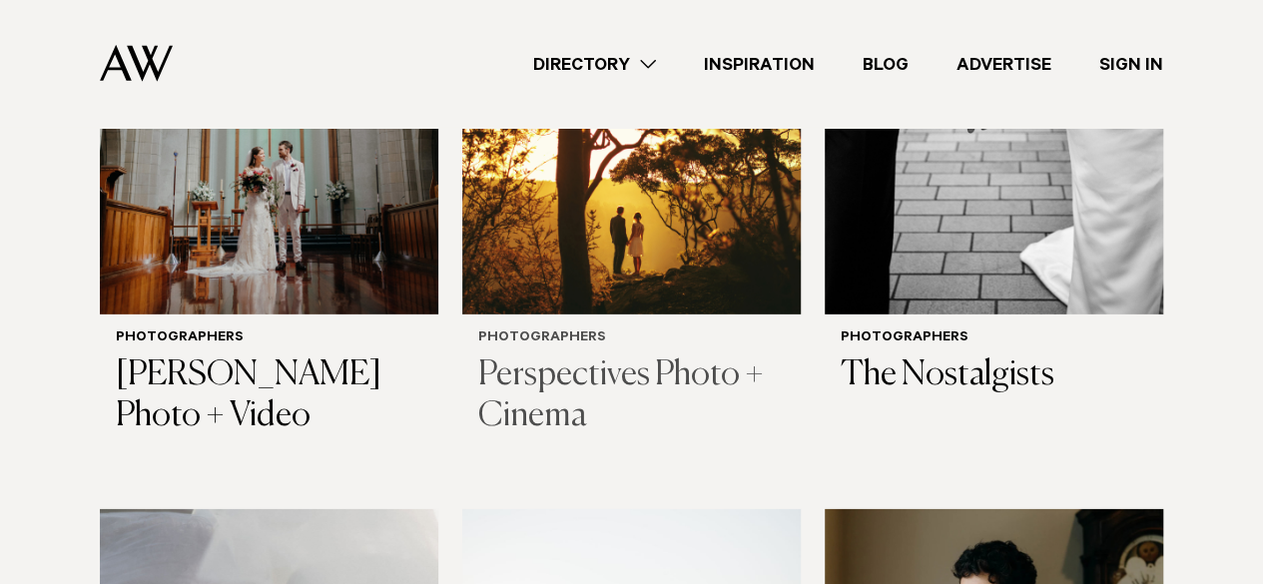
click at [551, 362] on h3 "Perspectives Photo + Cinema" at bounding box center [631, 397] width 307 height 82
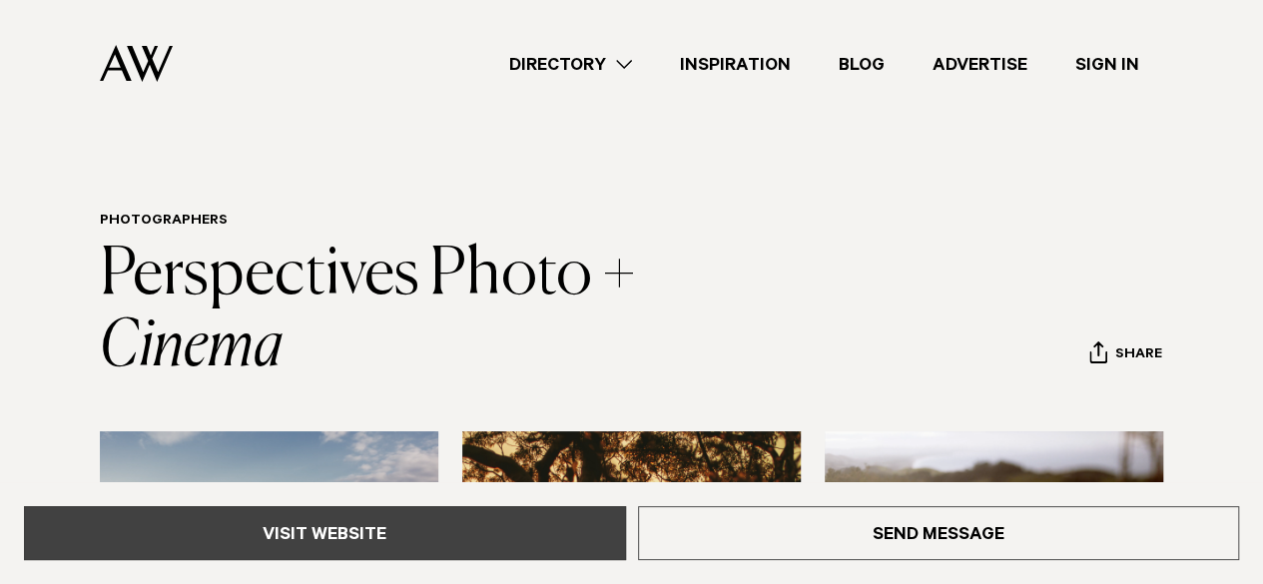
click at [445, 512] on link "Visit Website" at bounding box center [325, 533] width 602 height 54
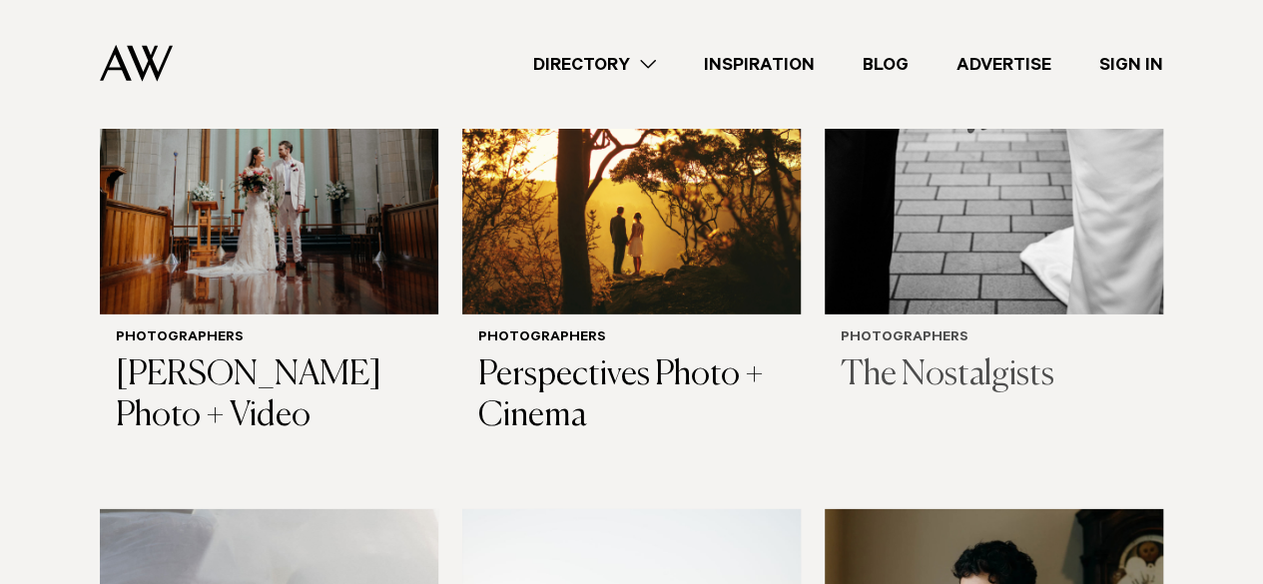
scroll to position [2923, 0]
click at [961, 364] on div "Photographers The Nostalgists" at bounding box center [994, 364] width 339 height 98
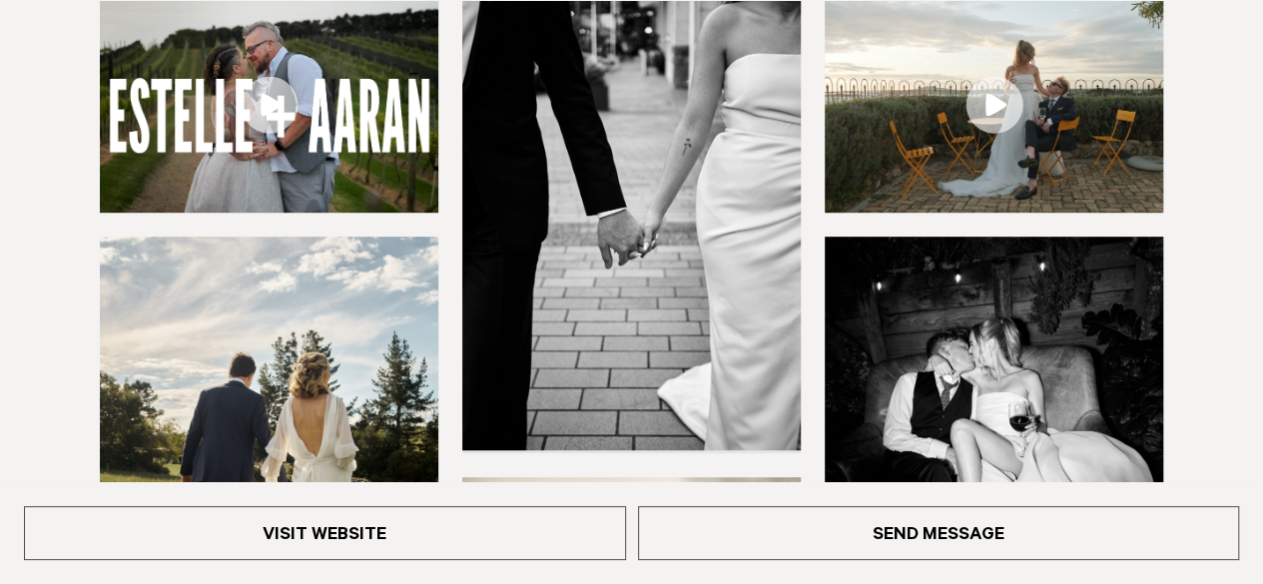
scroll to position [437, 0]
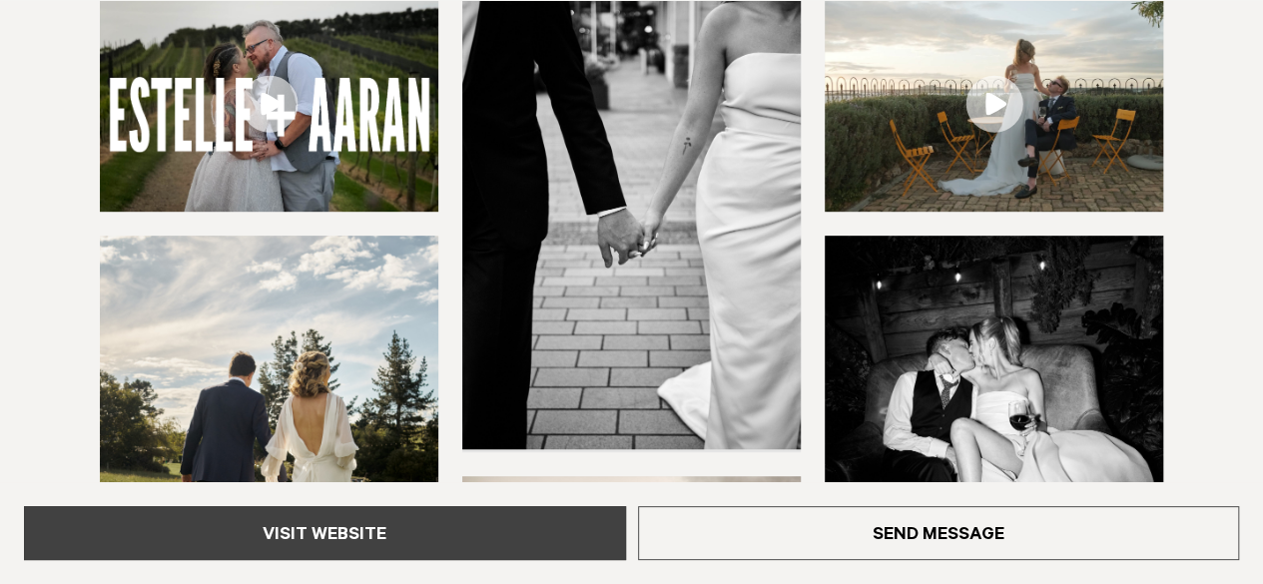
click at [511, 524] on link "Visit Website" at bounding box center [325, 533] width 602 height 54
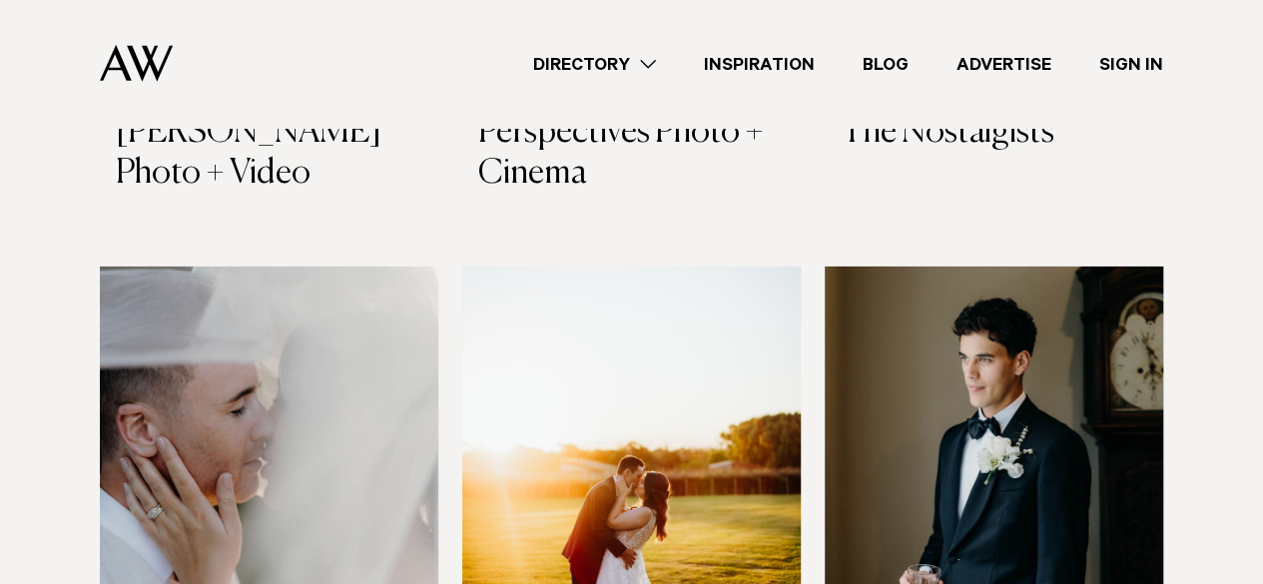
scroll to position [3315, 0]
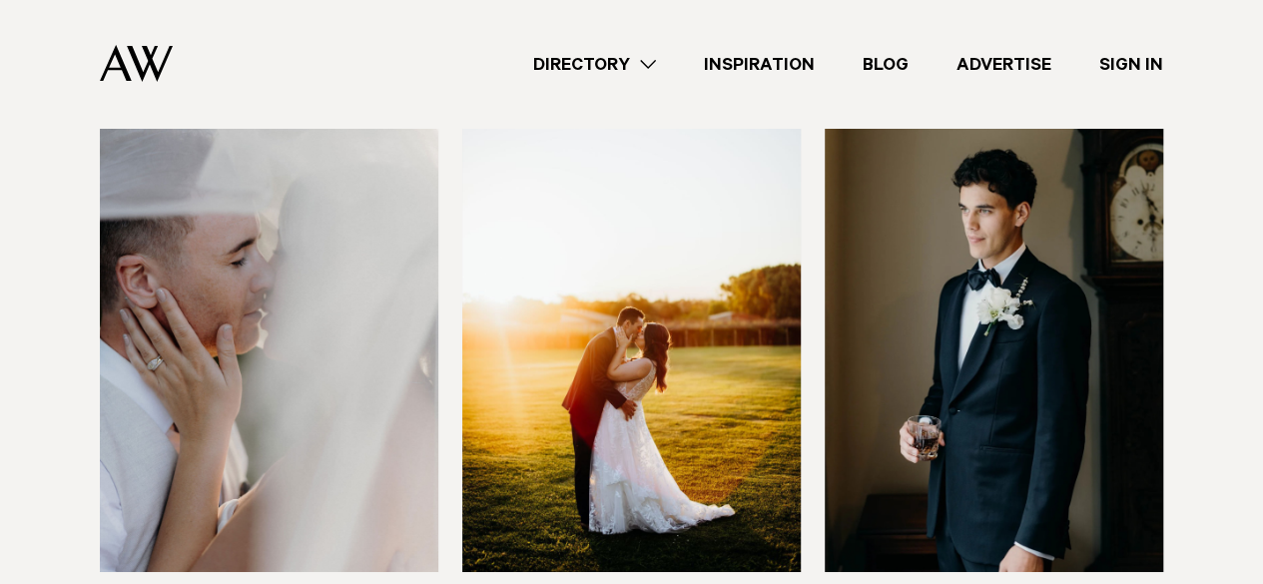
click at [362, 431] on img at bounding box center [269, 345] width 339 height 454
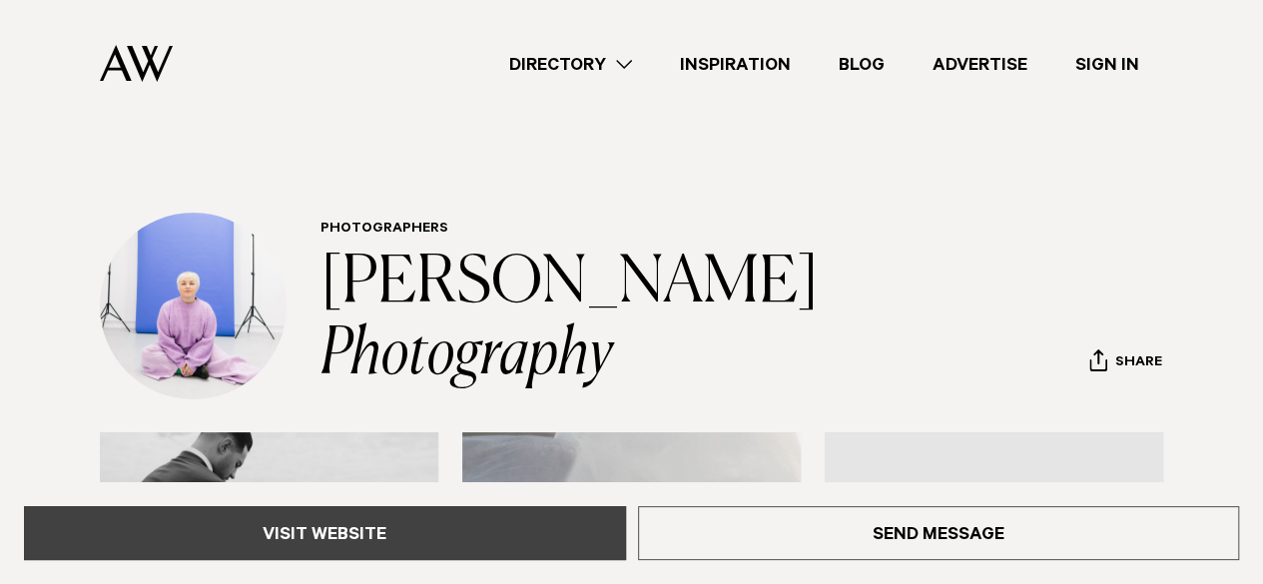
click at [432, 544] on link "Visit Website" at bounding box center [325, 533] width 602 height 54
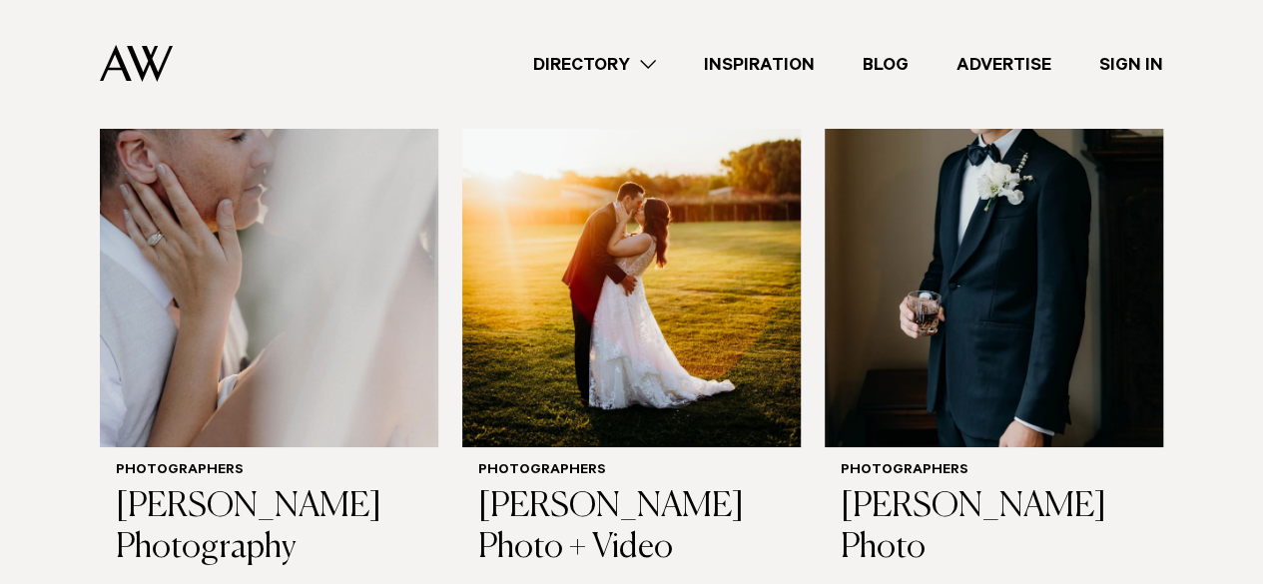
scroll to position [3442, 0]
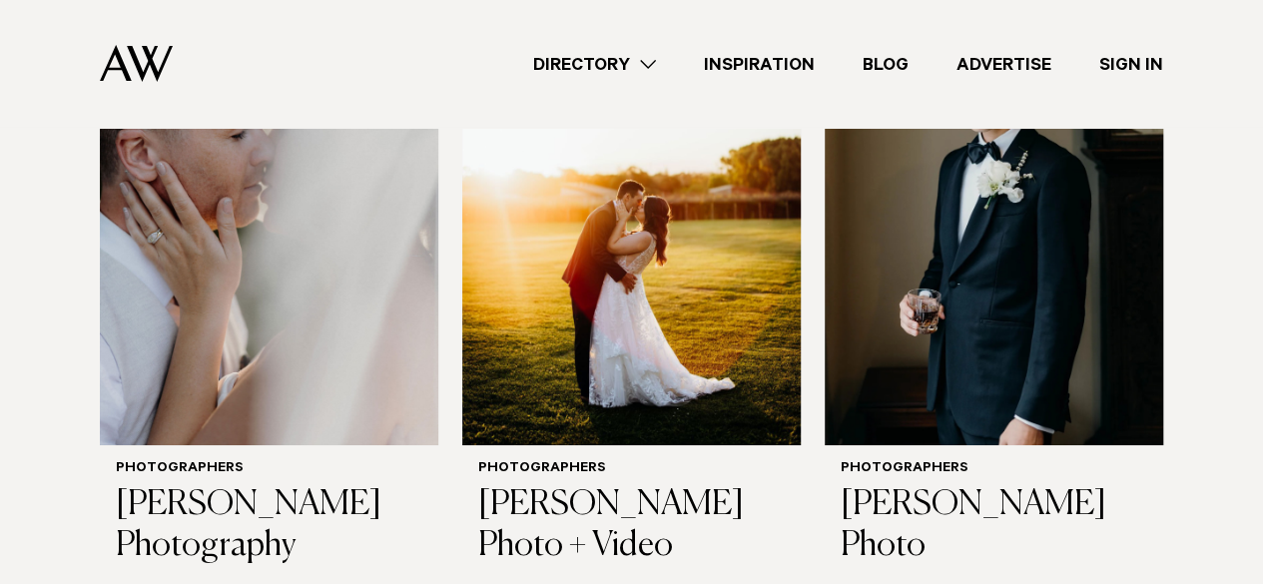
click at [575, 315] on img at bounding box center [631, 218] width 339 height 454
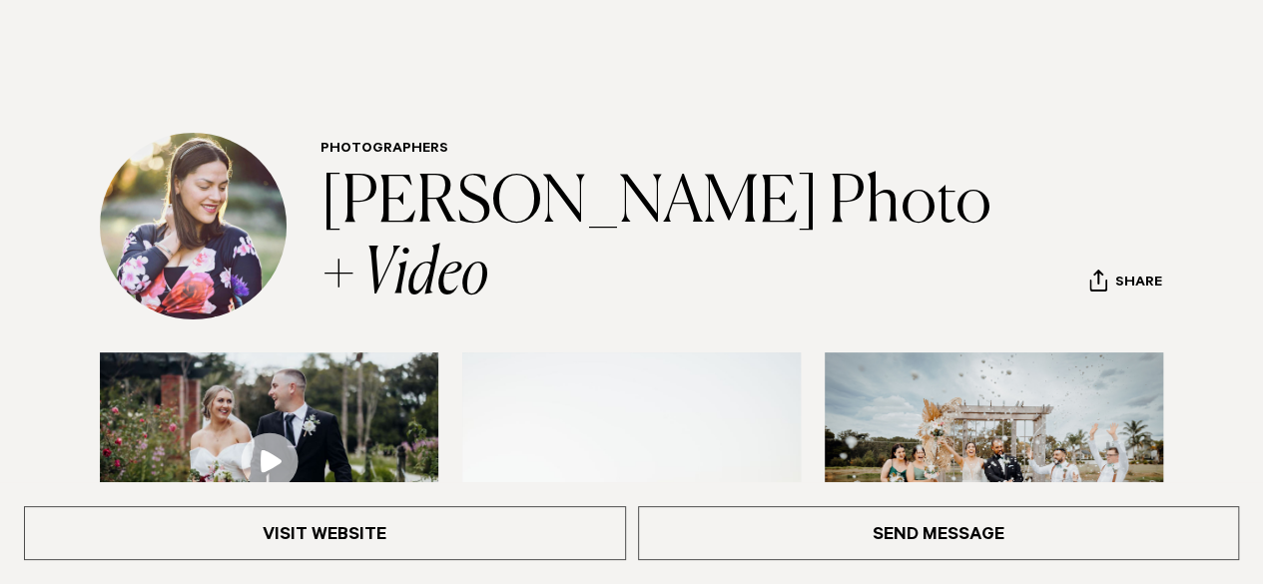
scroll to position [90, 0]
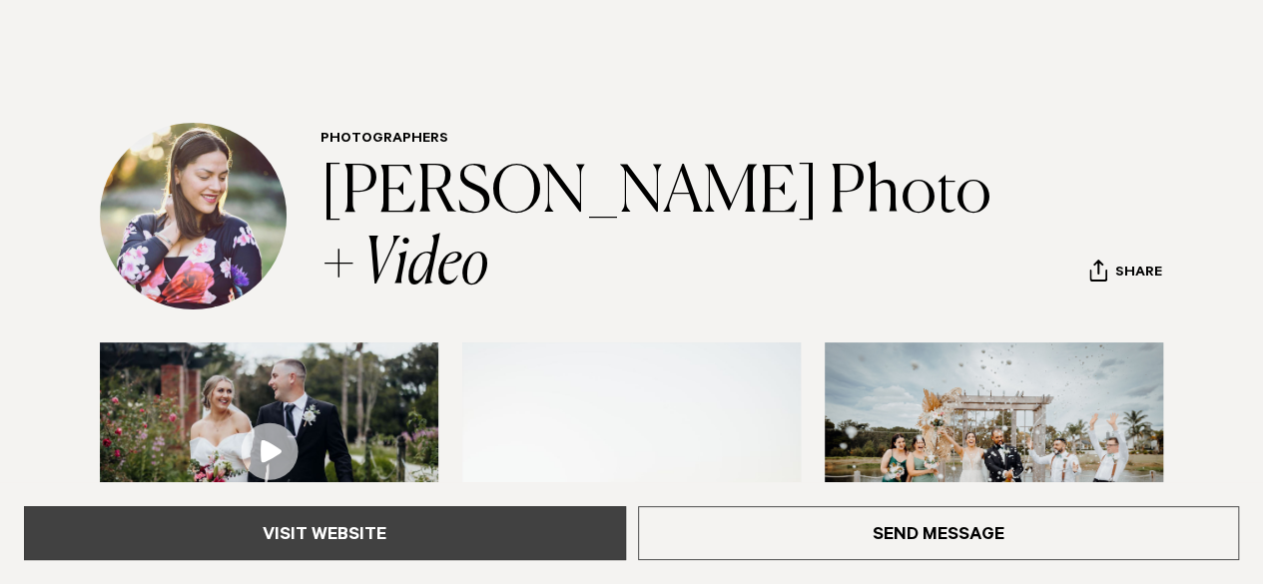
click at [435, 530] on link "Visit Website" at bounding box center [325, 533] width 602 height 54
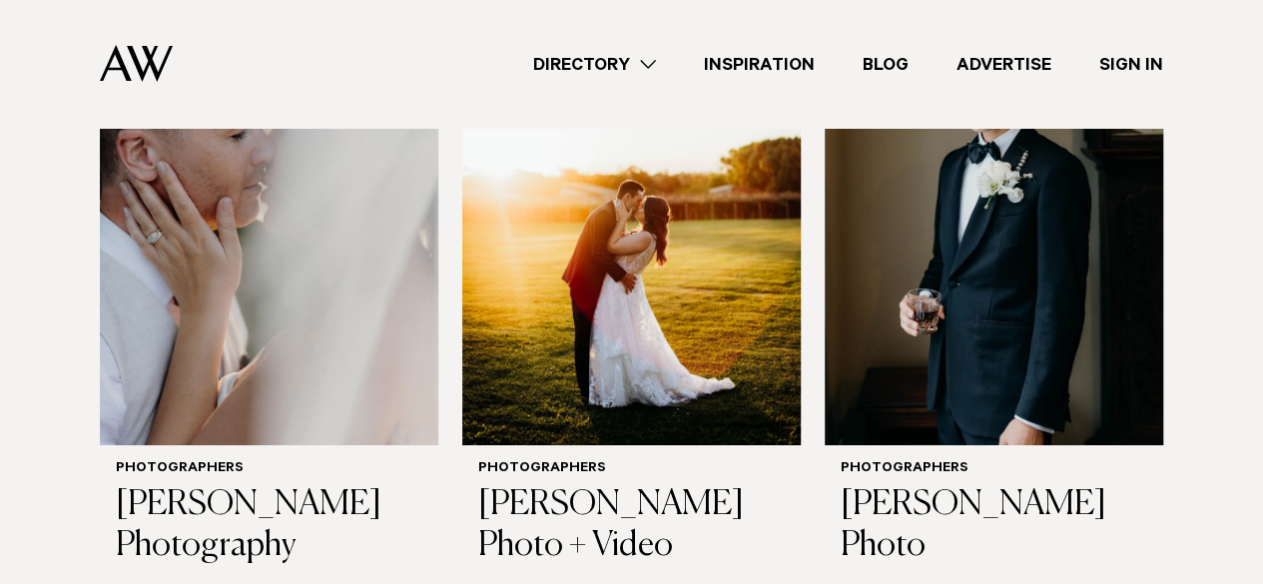
scroll to position [3685, 0]
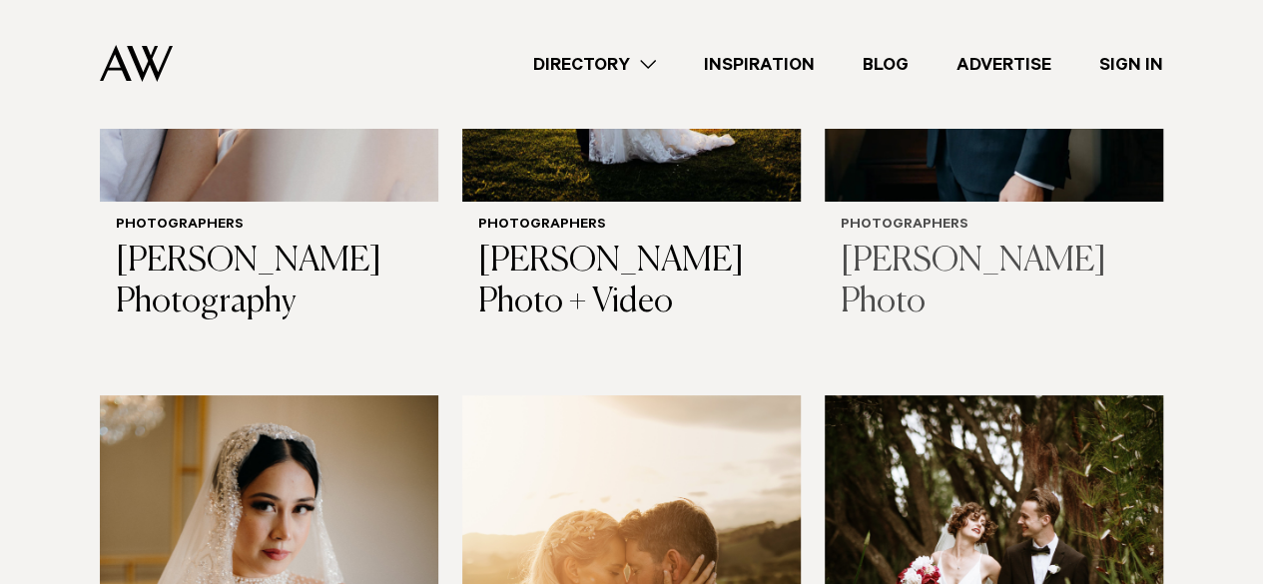
click at [939, 251] on div "Photographers Ryan Watts Photo" at bounding box center [994, 271] width 339 height 138
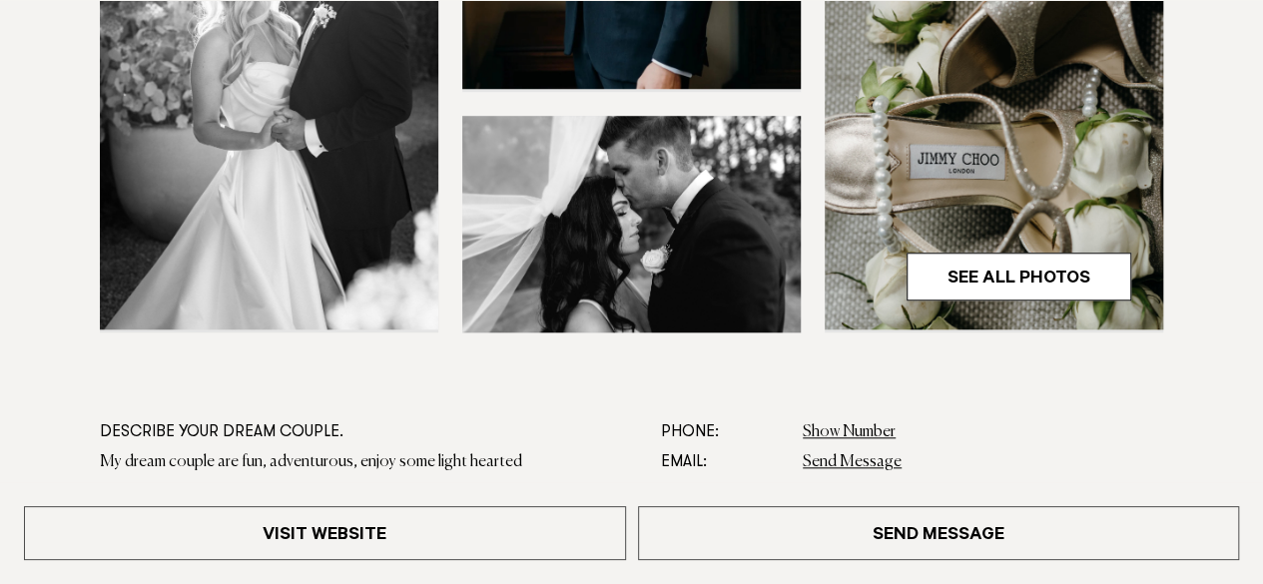
scroll to position [799, 0]
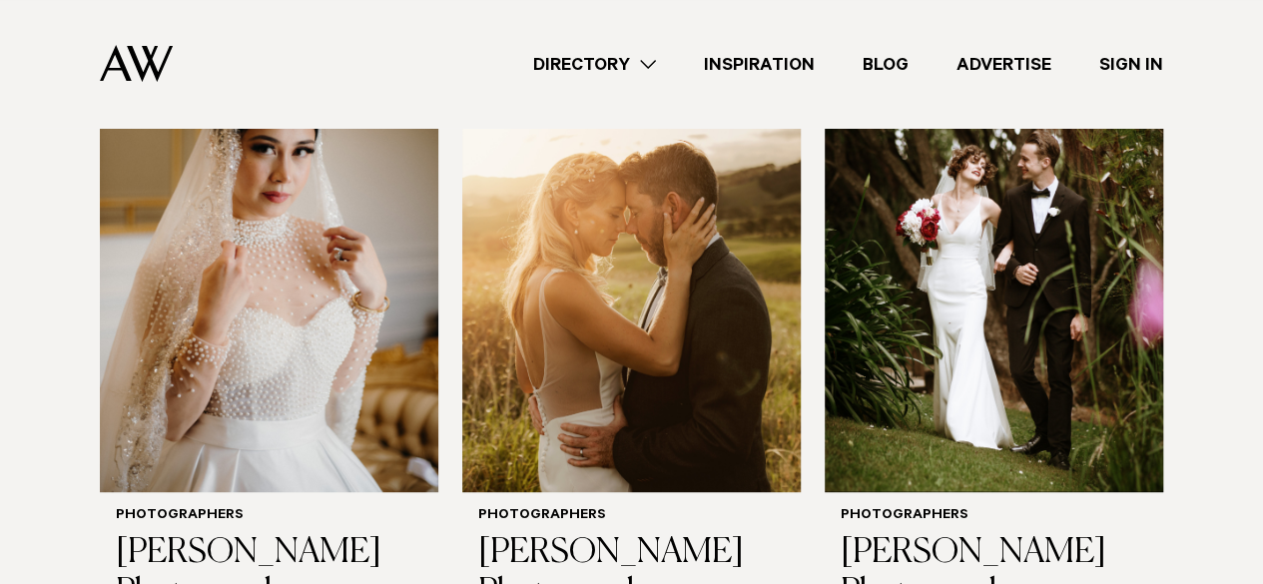
scroll to position [4047, 0]
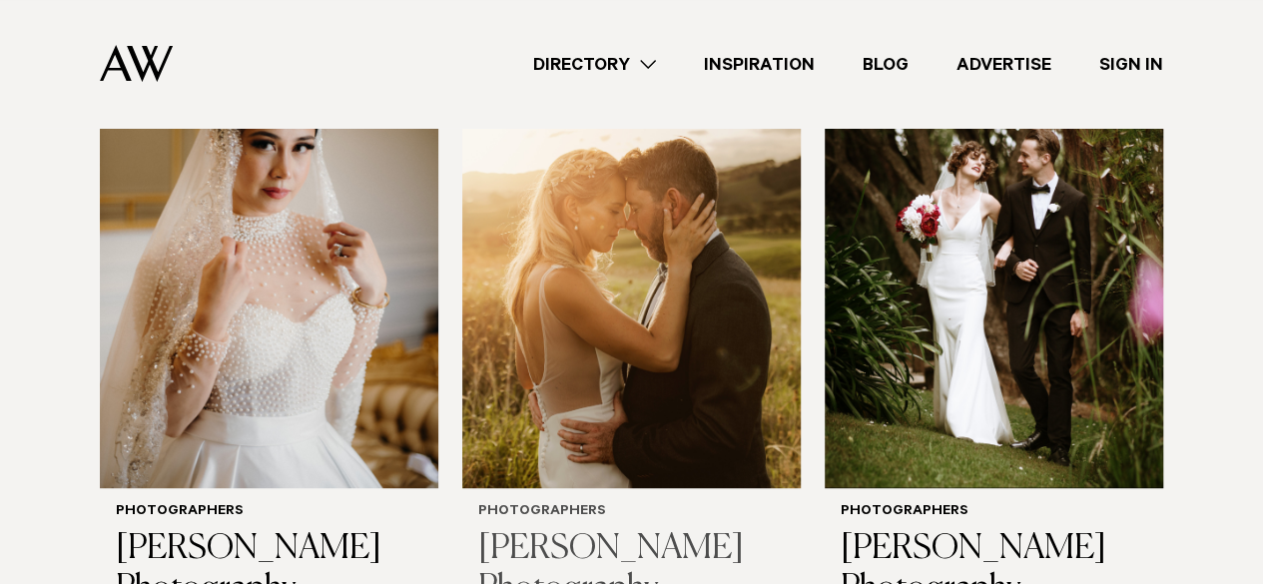
click at [525, 402] on img at bounding box center [631, 261] width 339 height 454
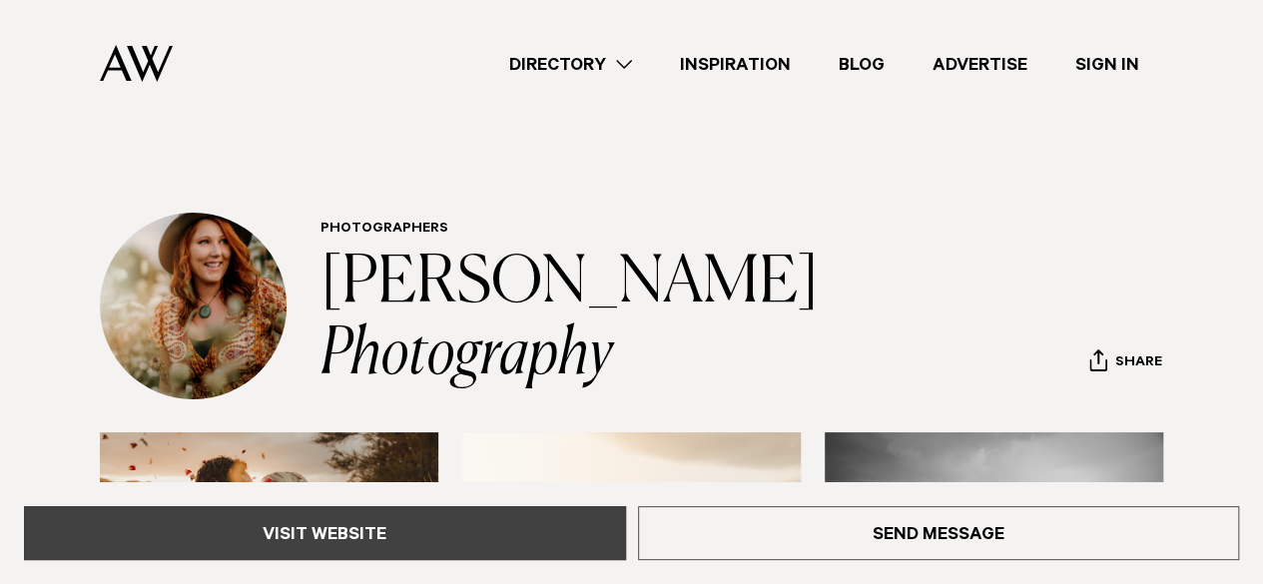
click at [471, 530] on link "Visit Website" at bounding box center [325, 533] width 602 height 54
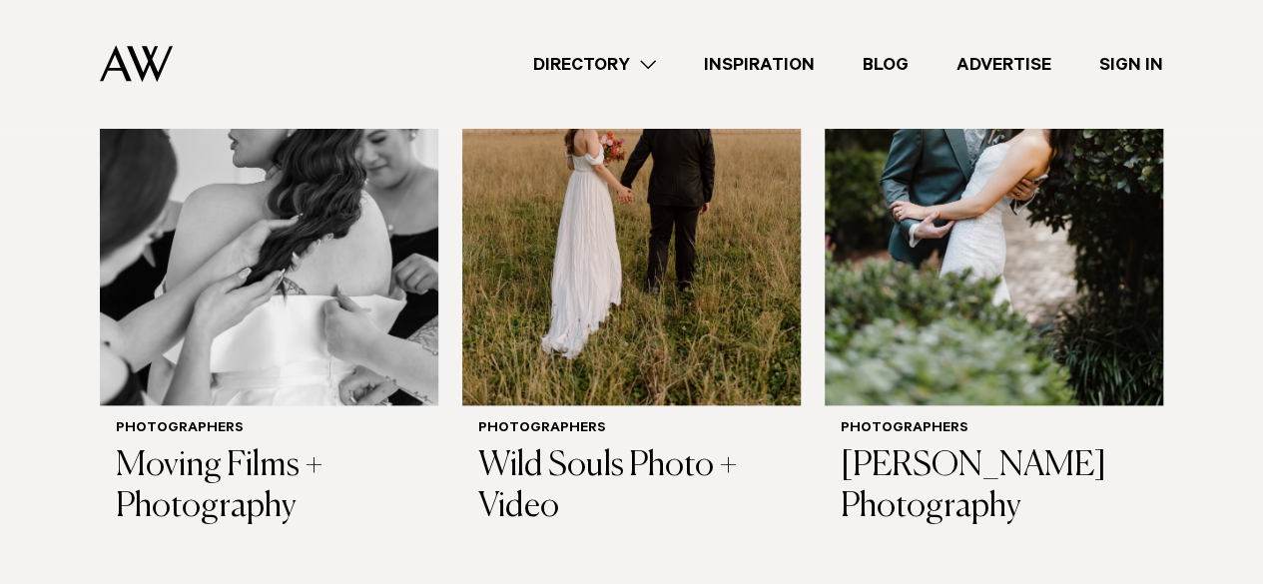
scroll to position [4824, 0]
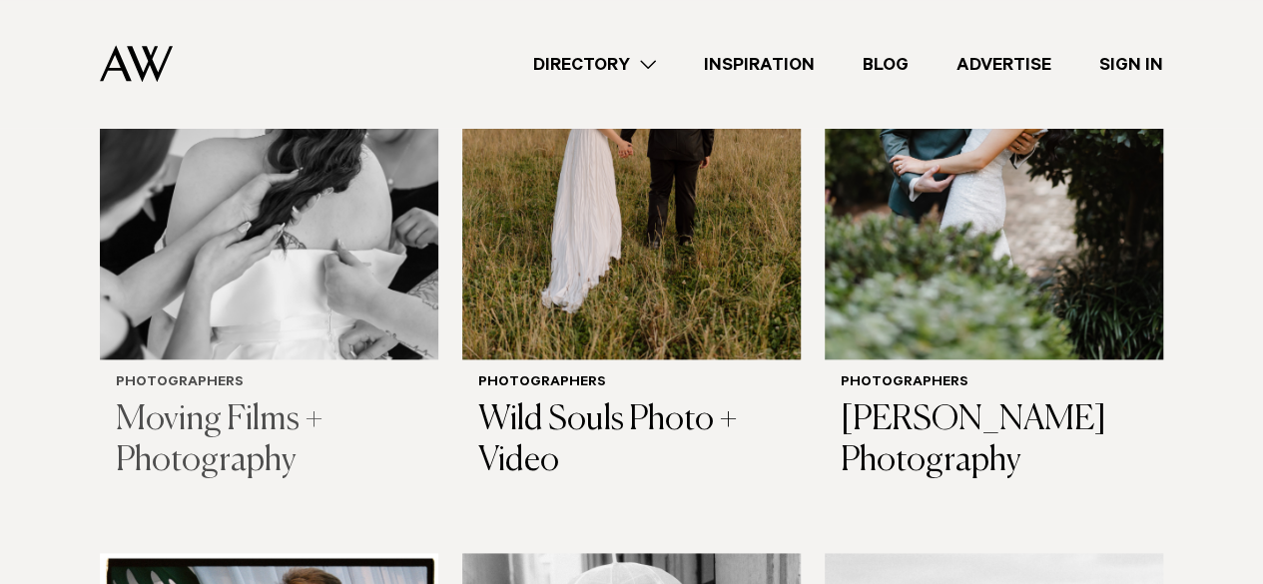
click at [187, 417] on h3 "Moving Films + Photography" at bounding box center [269, 441] width 307 height 82
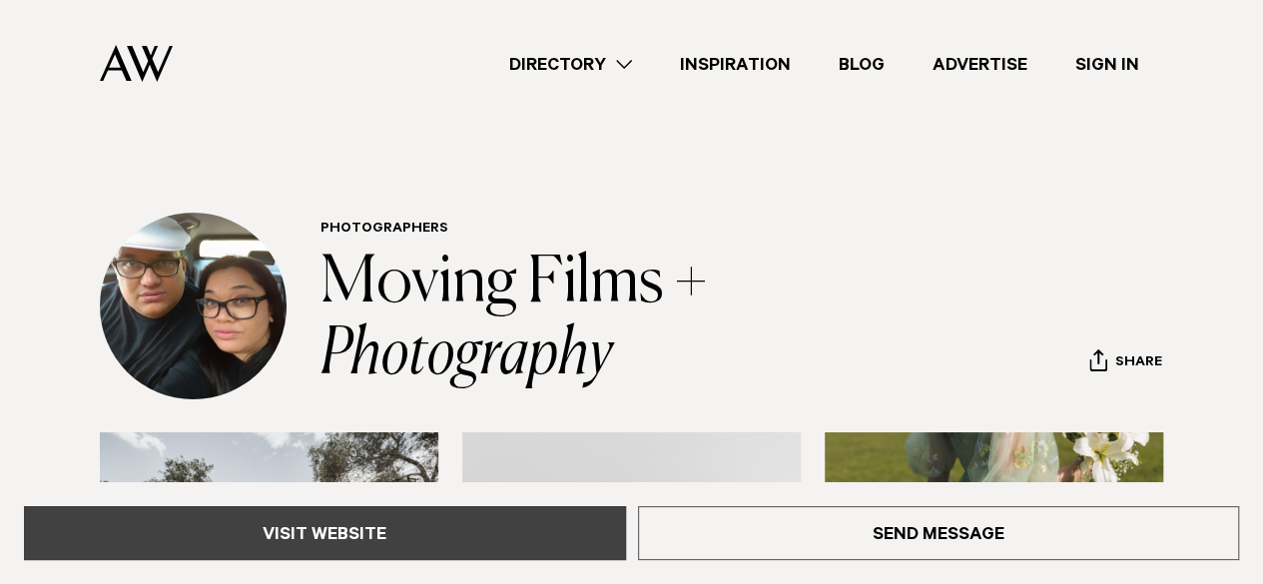
click at [382, 535] on link "Visit Website" at bounding box center [325, 533] width 602 height 54
